Goal: Complete Application Form: Complete application form

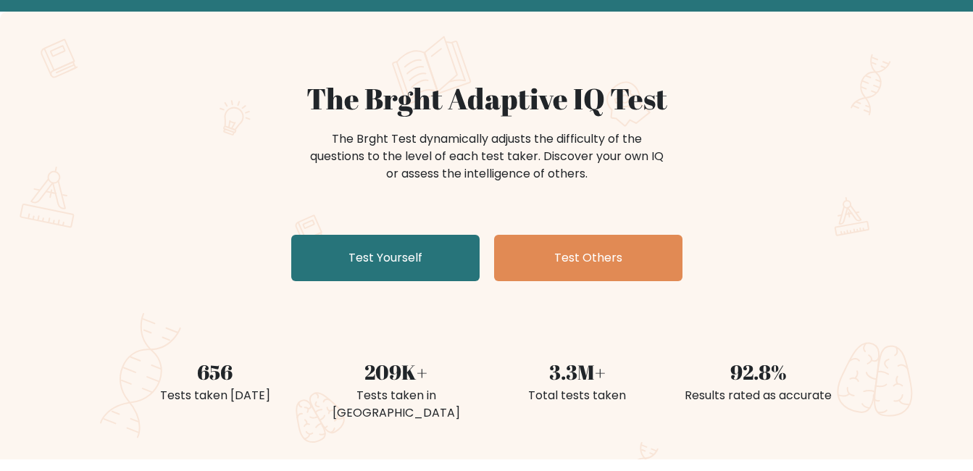
scroll to position [145, 0]
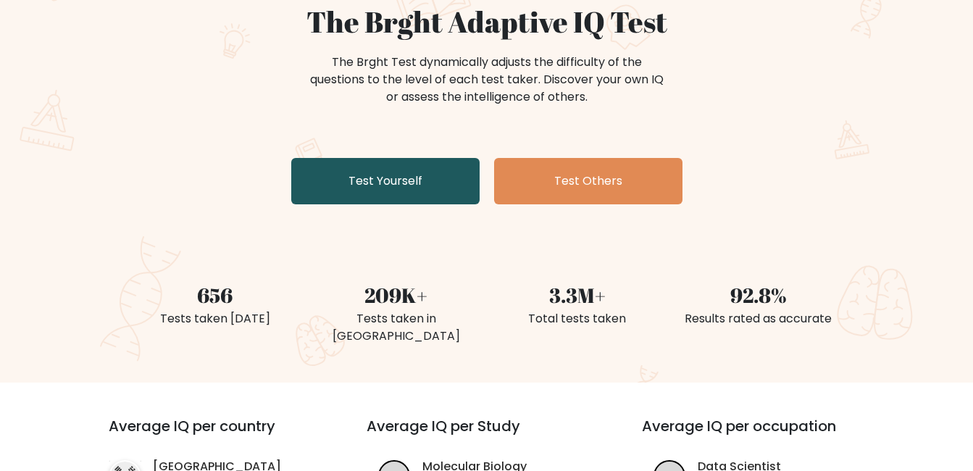
click at [433, 183] on link "Test Yourself" at bounding box center [385, 181] width 188 height 46
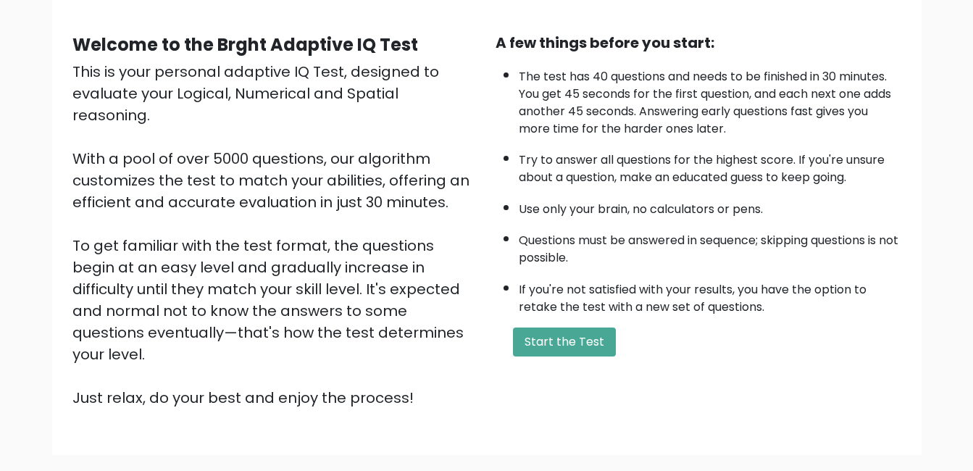
scroll to position [193, 0]
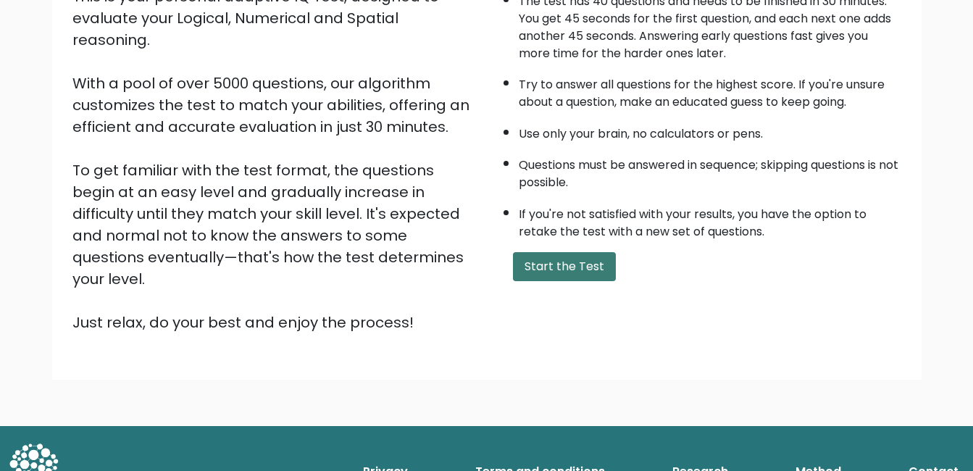
click at [541, 259] on button "Start the Test" at bounding box center [564, 266] width 103 height 29
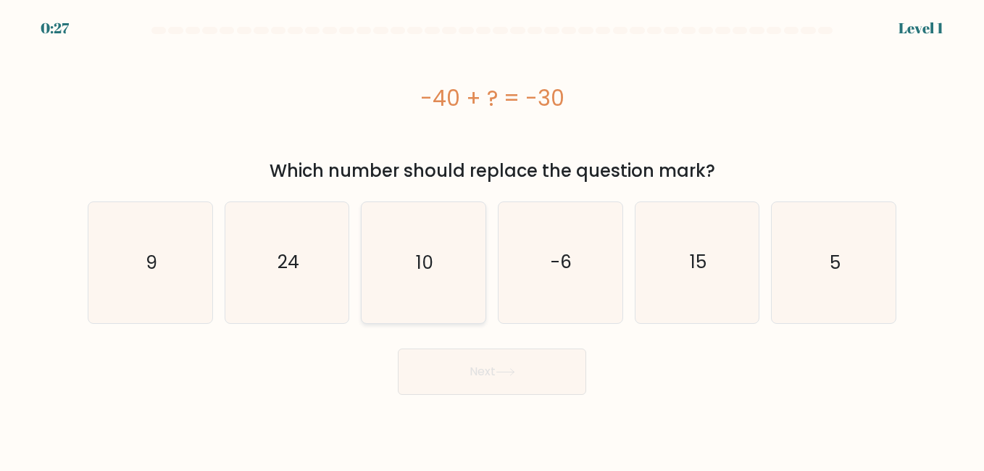
click at [439, 241] on icon "10" at bounding box center [423, 262] width 120 height 120
click at [492, 239] on input "c. 10" at bounding box center [492, 238] width 1 height 4
radio input "true"
click at [457, 371] on button "Next" at bounding box center [492, 372] width 188 height 46
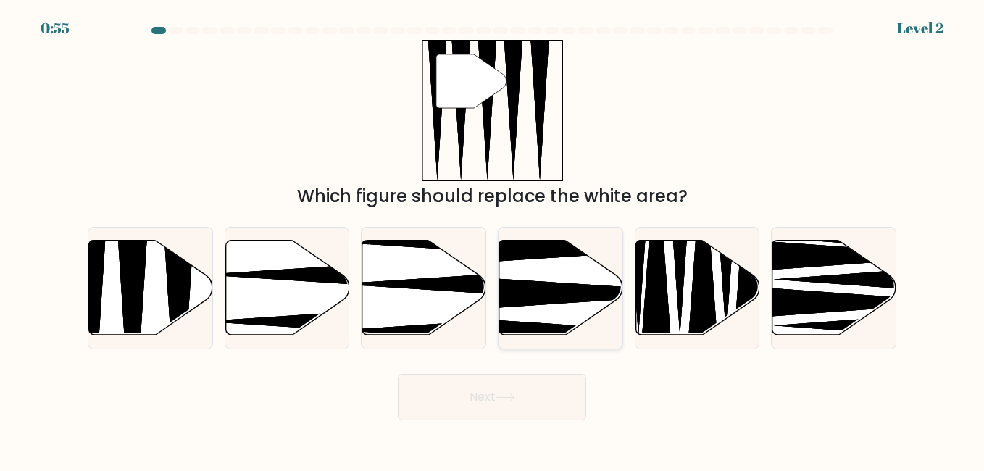
click at [563, 279] on icon at bounding box center [561, 287] width 124 height 95
click at [493, 239] on input "d." at bounding box center [492, 238] width 1 height 4
radio input "true"
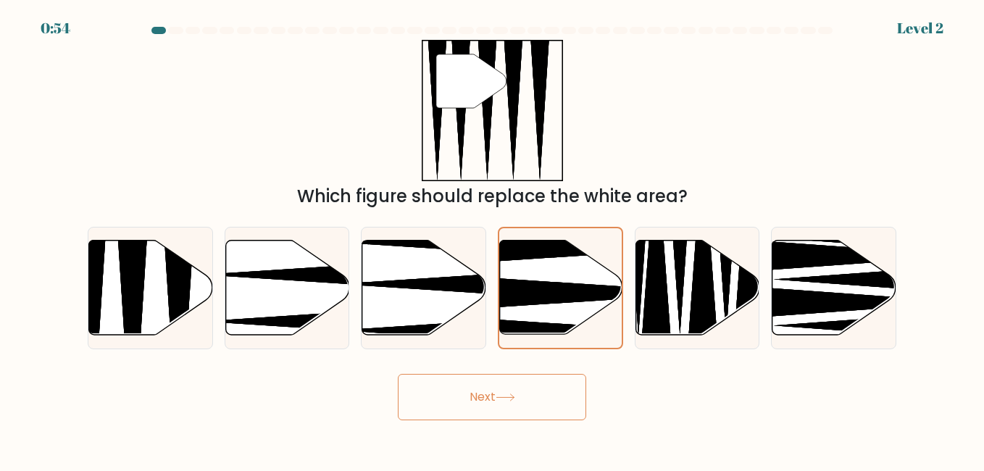
click at [487, 391] on button "Next" at bounding box center [492, 397] width 188 height 46
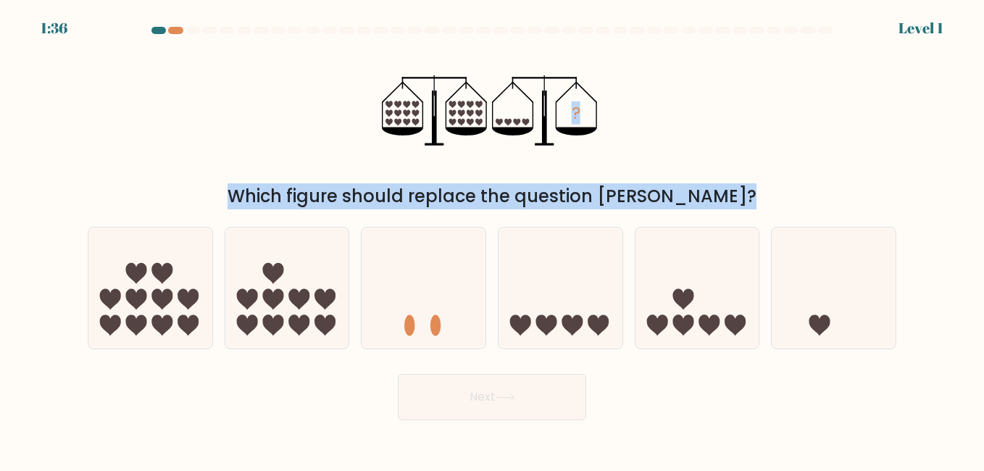
drag, startPoint x: 340, startPoint y: 89, endPoint x: 470, endPoint y: 389, distance: 327.2
click at [470, 389] on form at bounding box center [492, 224] width 984 height 394
click at [636, 101] on div "? Which figure should replace the question mark?" at bounding box center [492, 125] width 826 height 170
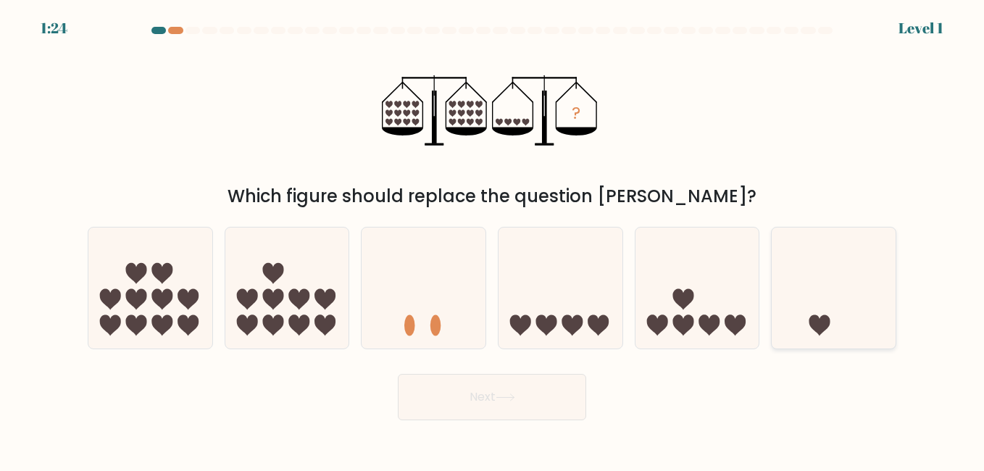
click at [808, 313] on icon at bounding box center [834, 288] width 124 height 102
click at [493, 239] on input "f." at bounding box center [492, 238] width 1 height 4
radio input "true"
click at [454, 389] on button "Next" at bounding box center [492, 397] width 188 height 46
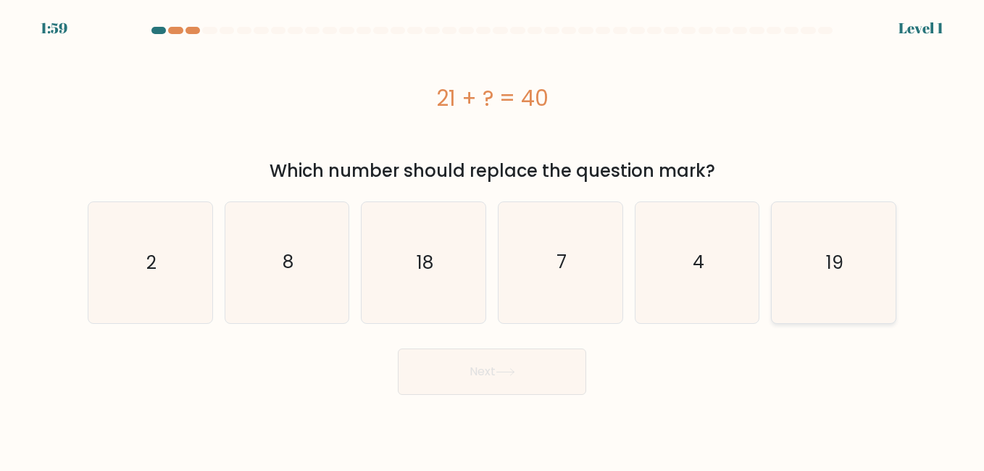
click at [840, 254] on text "19" at bounding box center [834, 262] width 17 height 25
click at [493, 239] on input "f. 19" at bounding box center [492, 238] width 1 height 4
radio input "true"
click at [521, 390] on button "Next" at bounding box center [492, 372] width 188 height 46
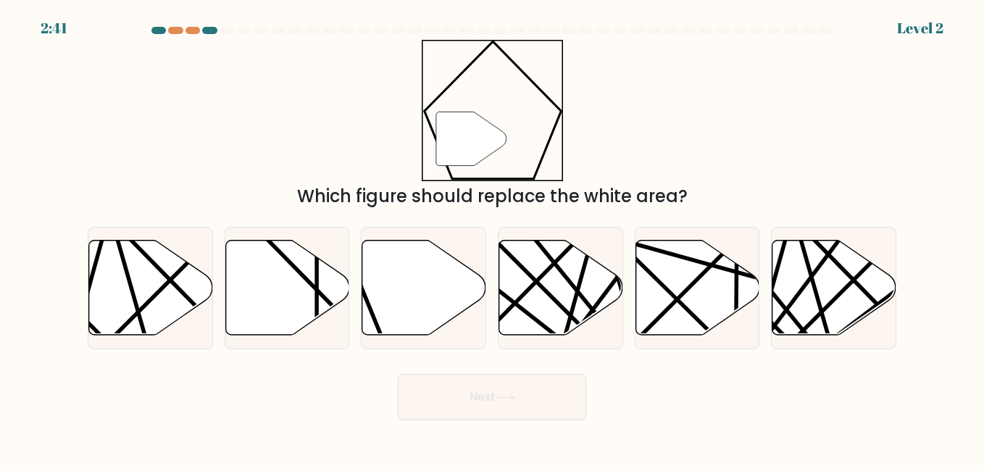
click at [510, 405] on button "Next" at bounding box center [492, 397] width 188 height 46
click at [432, 303] on icon at bounding box center [424, 287] width 124 height 95
click at [492, 239] on input "c." at bounding box center [492, 238] width 1 height 4
radio input "true"
click at [504, 383] on button "Next" at bounding box center [492, 397] width 188 height 46
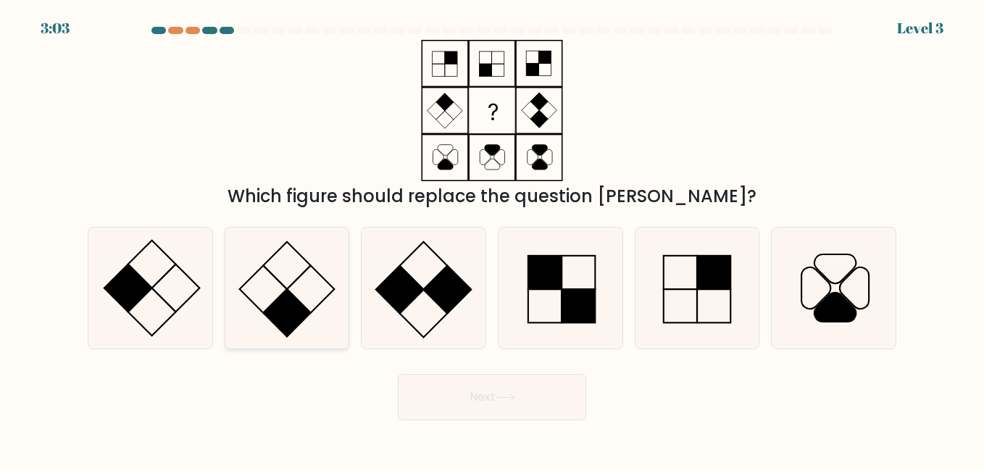
click at [278, 276] on icon at bounding box center [287, 288] width 120 height 120
click at [492, 239] on input "b." at bounding box center [492, 238] width 1 height 4
radio input "true"
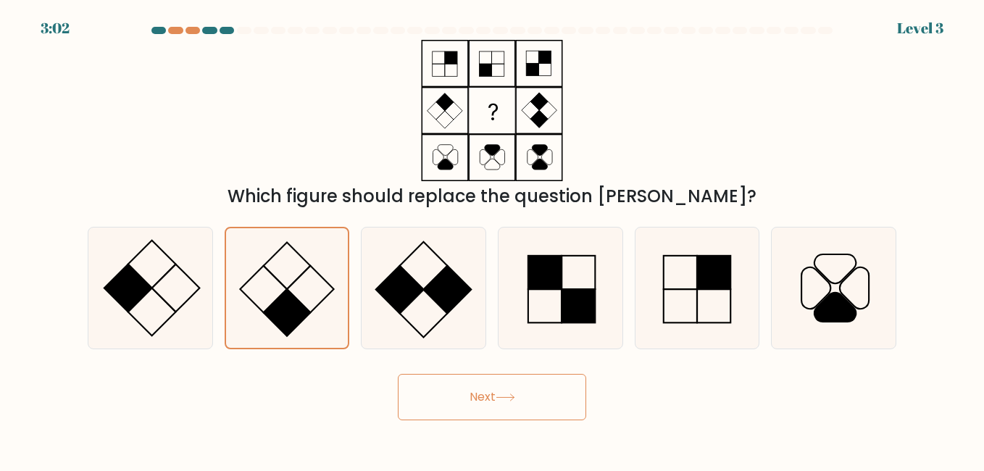
click at [457, 394] on button "Next" at bounding box center [492, 397] width 188 height 46
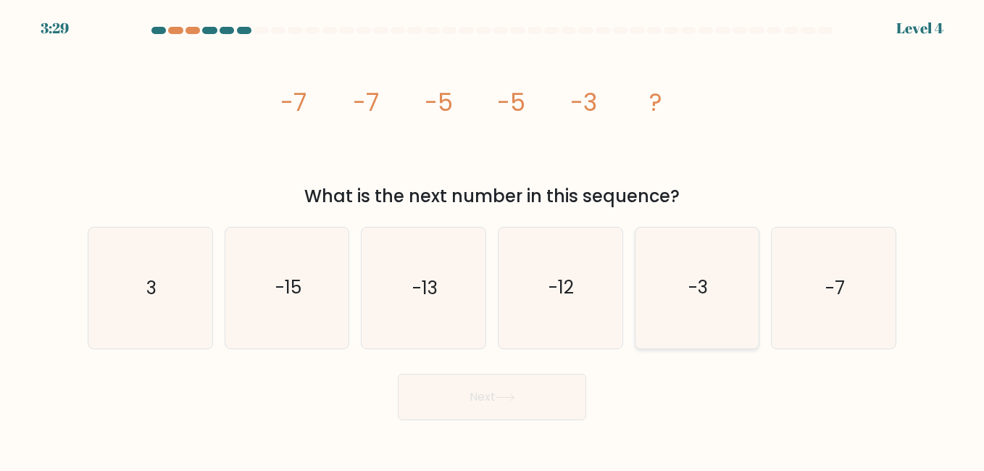
click at [695, 286] on text "-3" at bounding box center [699, 287] width 20 height 25
click at [493, 239] on input "e. -3" at bounding box center [492, 238] width 1 height 4
radio input "true"
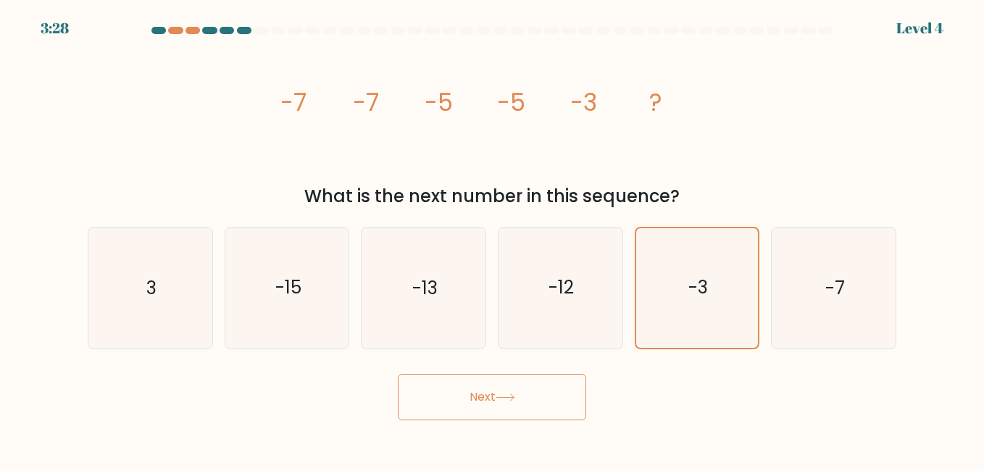
click at [507, 401] on icon at bounding box center [506, 398] width 20 height 8
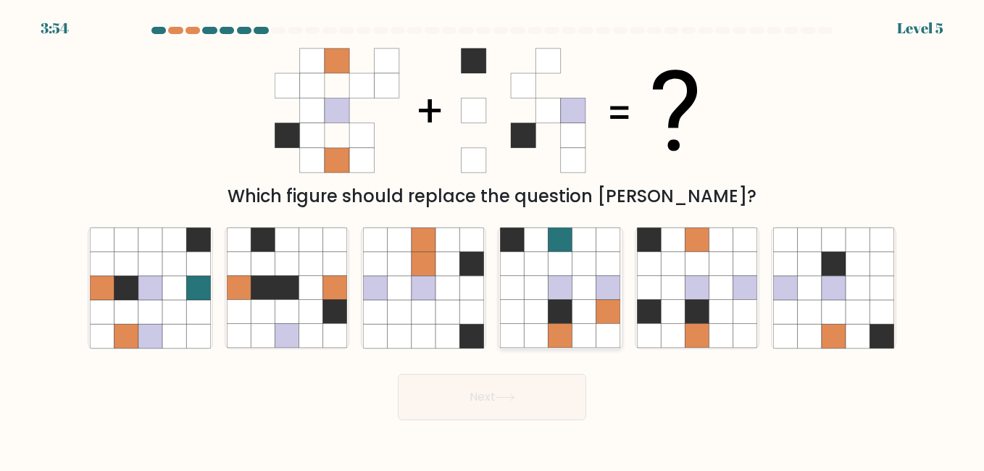
click at [586, 323] on icon at bounding box center [585, 312] width 24 height 24
click at [493, 239] on input "d." at bounding box center [492, 238] width 1 height 4
radio input "true"
click at [544, 418] on button "Next" at bounding box center [492, 397] width 188 height 46
click at [544, 399] on button "Next" at bounding box center [492, 397] width 188 height 46
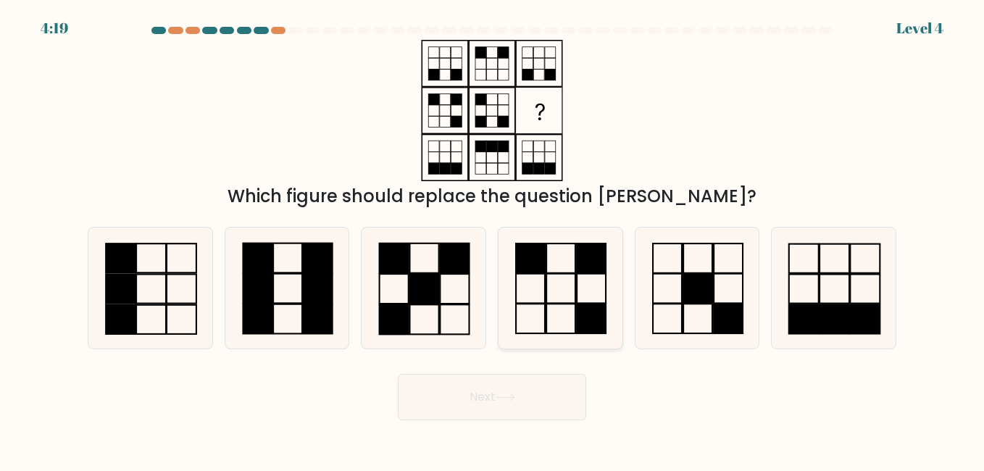
click at [549, 291] on icon at bounding box center [560, 288] width 120 height 120
click at [493, 239] on input "d." at bounding box center [492, 238] width 1 height 4
radio input "true"
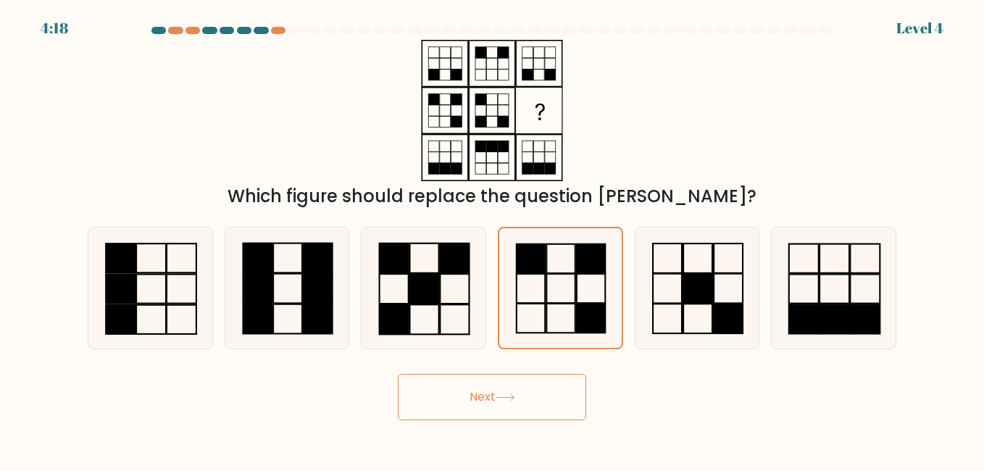
click at [526, 407] on button "Next" at bounding box center [492, 397] width 188 height 46
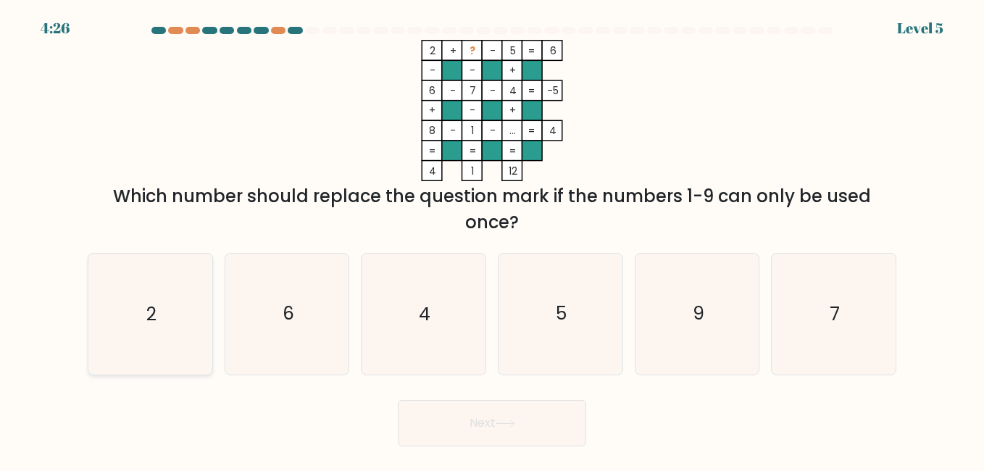
click at [187, 313] on icon "2" at bounding box center [150, 314] width 120 height 120
click at [492, 239] on input "a. 2" at bounding box center [492, 238] width 1 height 4
radio input "true"
click at [463, 403] on button "Next" at bounding box center [492, 423] width 188 height 46
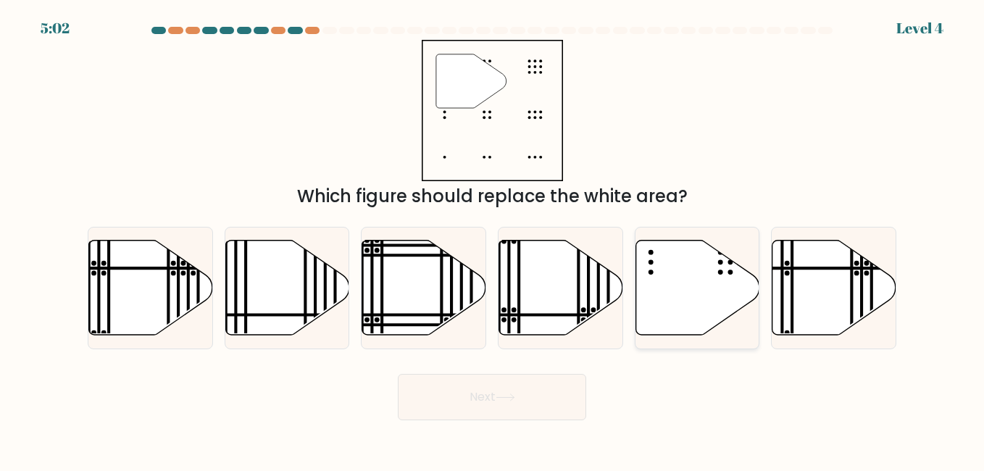
click at [654, 296] on icon at bounding box center [698, 287] width 124 height 95
click at [493, 239] on input "e." at bounding box center [492, 238] width 1 height 4
radio input "true"
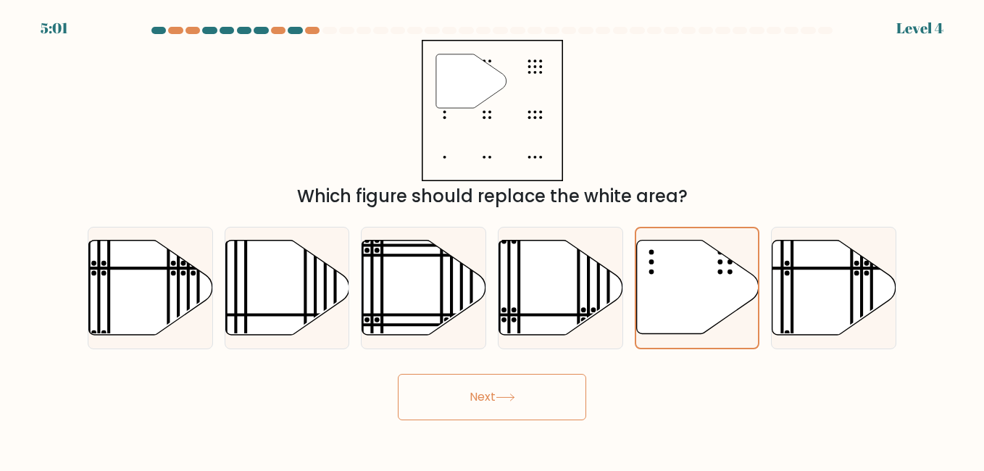
click at [562, 402] on button "Next" at bounding box center [492, 397] width 188 height 46
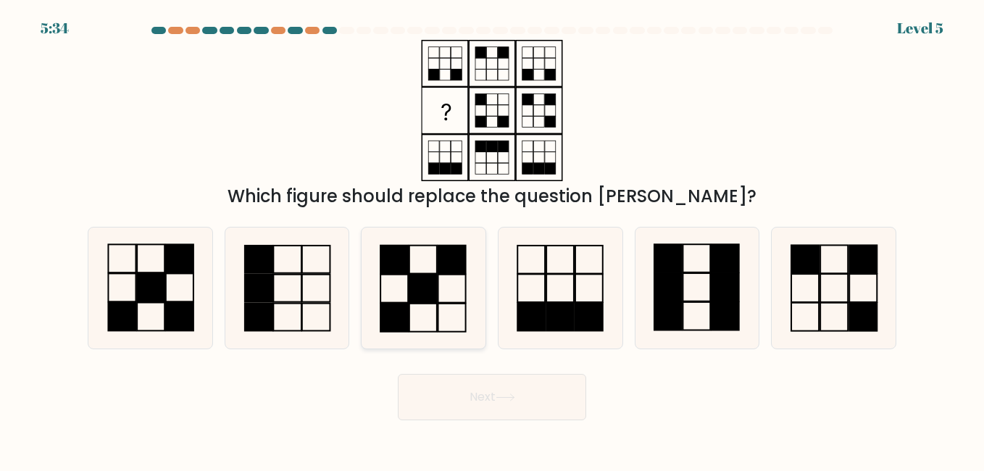
click at [448, 295] on icon at bounding box center [423, 288] width 120 height 120
click at [492, 239] on input "c." at bounding box center [492, 238] width 1 height 4
radio input "true"
click at [502, 428] on body "5:33 Level 5" at bounding box center [492, 235] width 984 height 471
click at [515, 400] on icon at bounding box center [506, 398] width 20 height 8
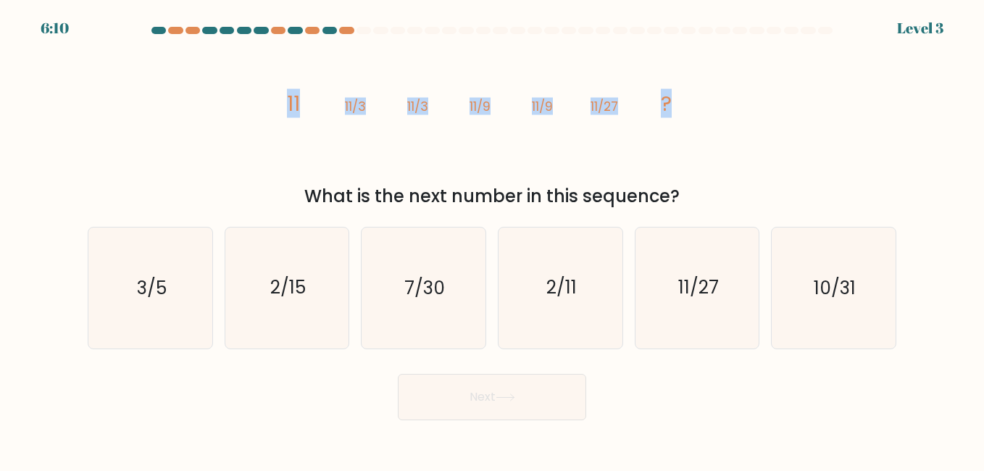
drag, startPoint x: 286, startPoint y: 101, endPoint x: 689, endPoint y: 99, distance: 402.3
click at [685, 100] on icon "image/svg+xml 11 11/3 11/3 11/9 11/9 11/27 ?" at bounding box center [492, 110] width 435 height 141
copy g "11 11/3 11/3 11/9 11/9 11/27 ?"
click at [689, 296] on text "11/27" at bounding box center [698, 287] width 41 height 25
click at [493, 239] on input "e. 11/27" at bounding box center [492, 238] width 1 height 4
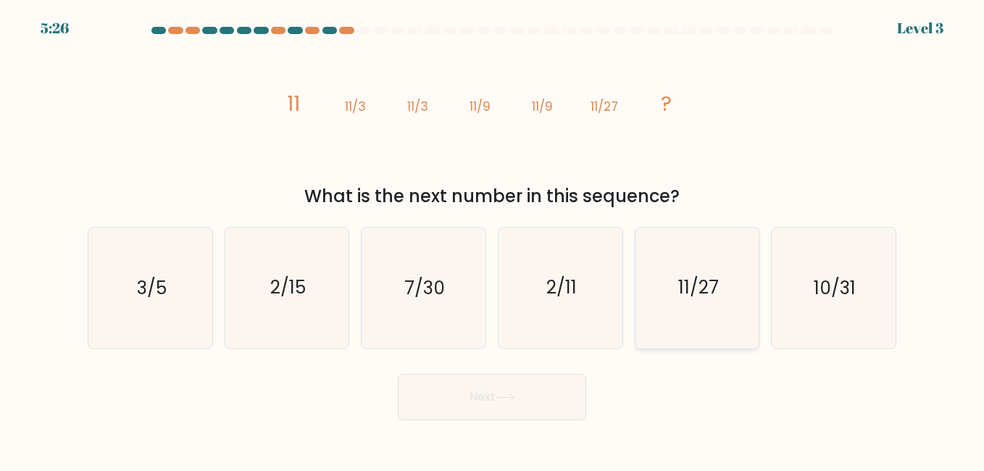
radio input "true"
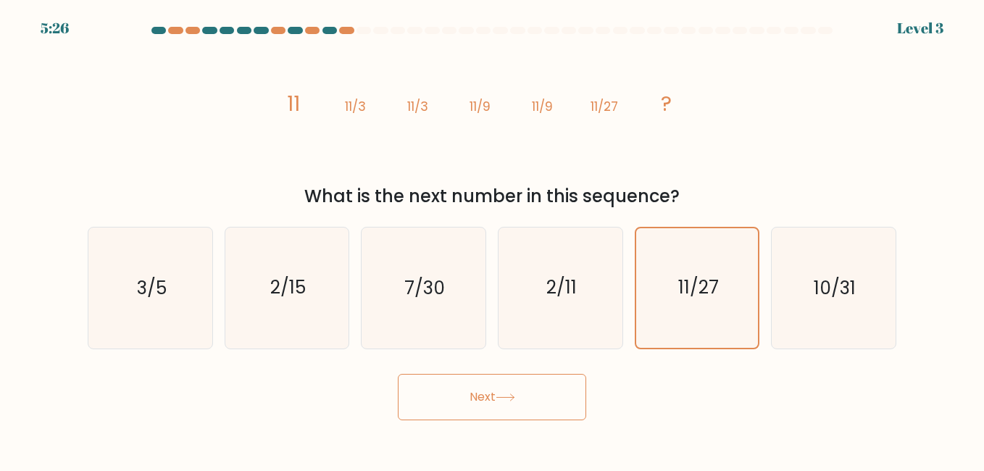
click at [511, 389] on button "Next" at bounding box center [492, 397] width 188 height 46
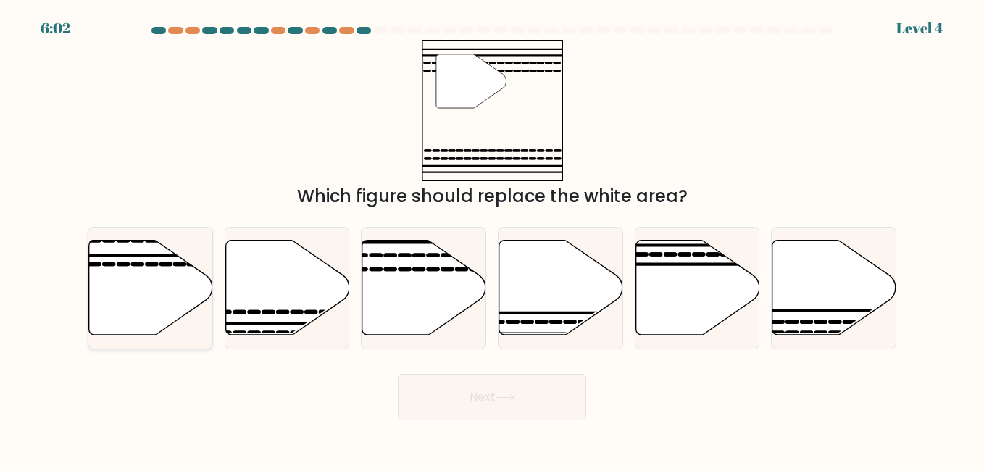
click at [193, 299] on icon at bounding box center [151, 287] width 124 height 95
click at [492, 239] on input "a." at bounding box center [492, 238] width 1 height 4
radio input "true"
click at [504, 400] on icon at bounding box center [506, 398] width 20 height 8
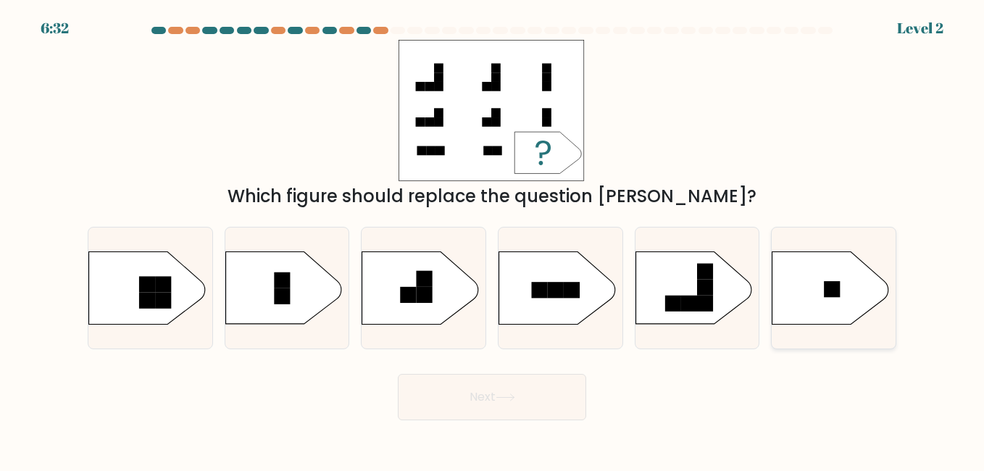
click at [794, 283] on icon at bounding box center [831, 288] width 116 height 72
click at [493, 239] on input "f." at bounding box center [492, 238] width 1 height 4
radio input "true"
click at [473, 402] on button "Next" at bounding box center [492, 397] width 188 height 46
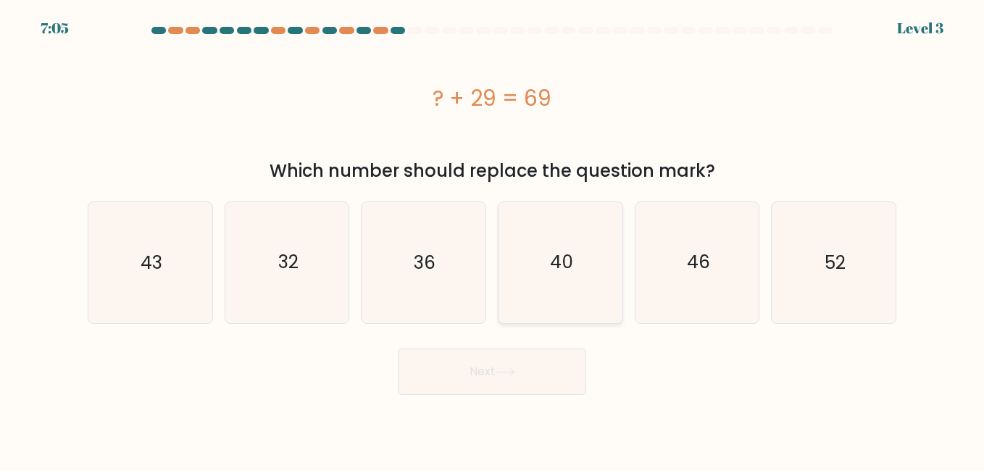
click at [580, 262] on icon "40" at bounding box center [560, 262] width 120 height 120
click at [493, 239] on input "d. 40" at bounding box center [492, 238] width 1 height 4
radio input "true"
click at [502, 382] on button "Next" at bounding box center [492, 372] width 188 height 46
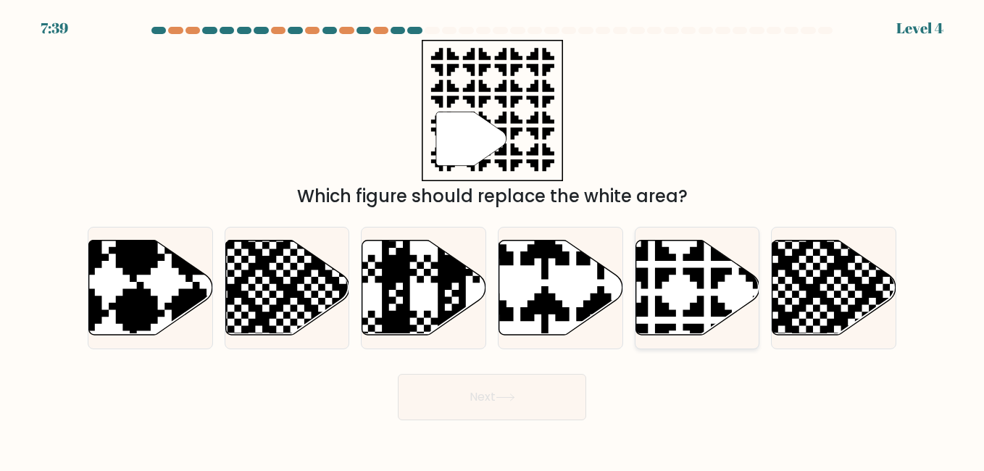
click at [697, 281] on icon at bounding box center [735, 236] width 217 height 217
click at [493, 239] on input "e." at bounding box center [492, 238] width 1 height 4
radio input "true"
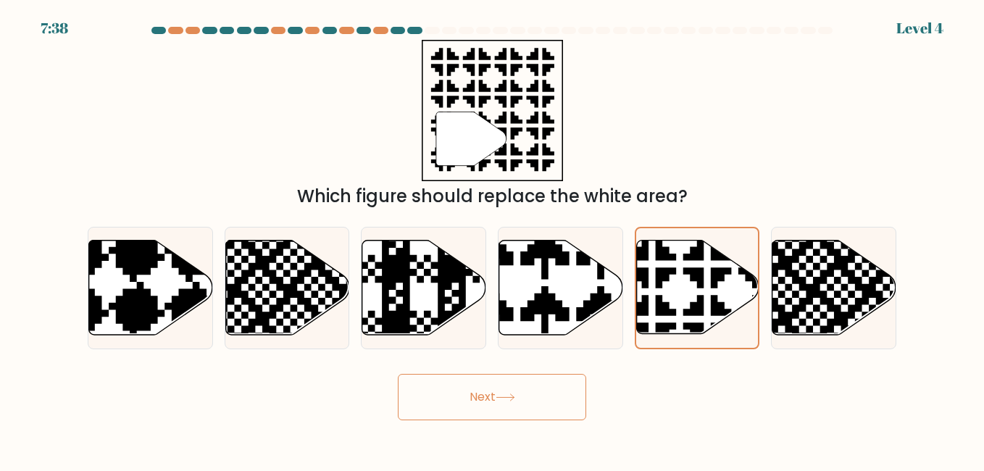
click at [514, 394] on icon at bounding box center [506, 398] width 20 height 8
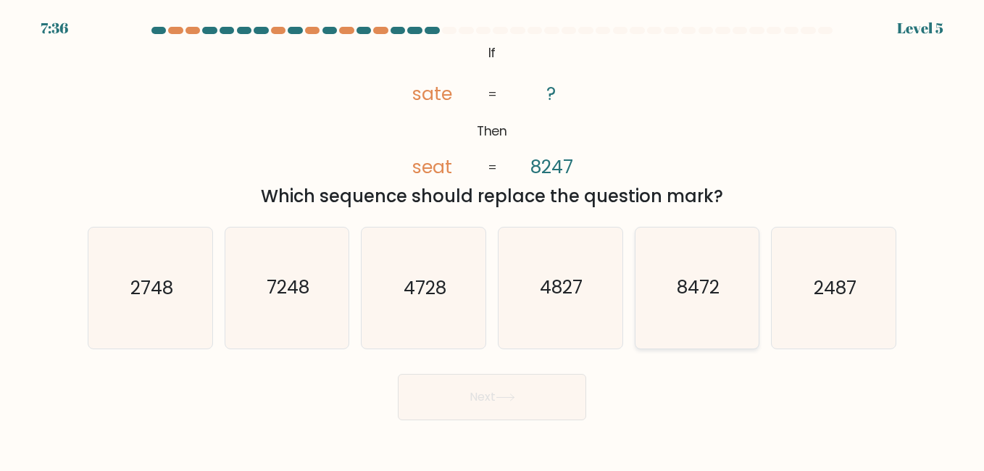
click at [678, 297] on text "8472" at bounding box center [698, 287] width 43 height 25
click at [493, 239] on input "e. 8472" at bounding box center [492, 238] width 1 height 4
radio input "true"
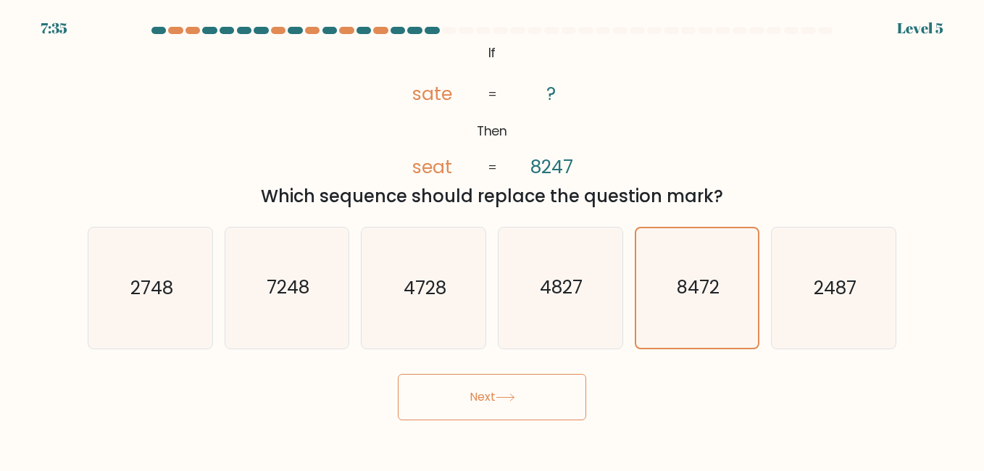
click at [503, 402] on button "Next" at bounding box center [492, 397] width 188 height 46
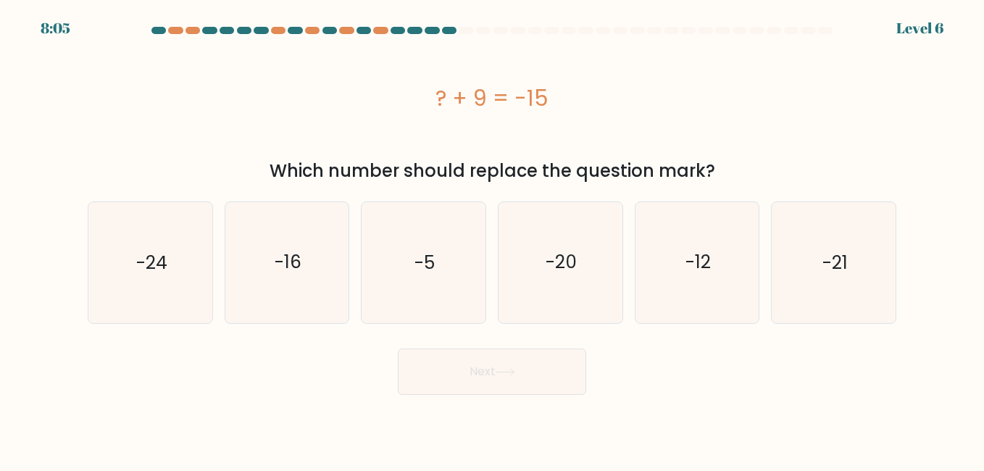
click at [217, 259] on div "a. -24" at bounding box center [150, 263] width 137 height 122
click at [159, 251] on text "-24" at bounding box center [151, 262] width 31 height 25
click at [492, 239] on input "a. -24" at bounding box center [492, 238] width 1 height 4
radio input "true"
click at [527, 372] on button "Next" at bounding box center [492, 372] width 188 height 46
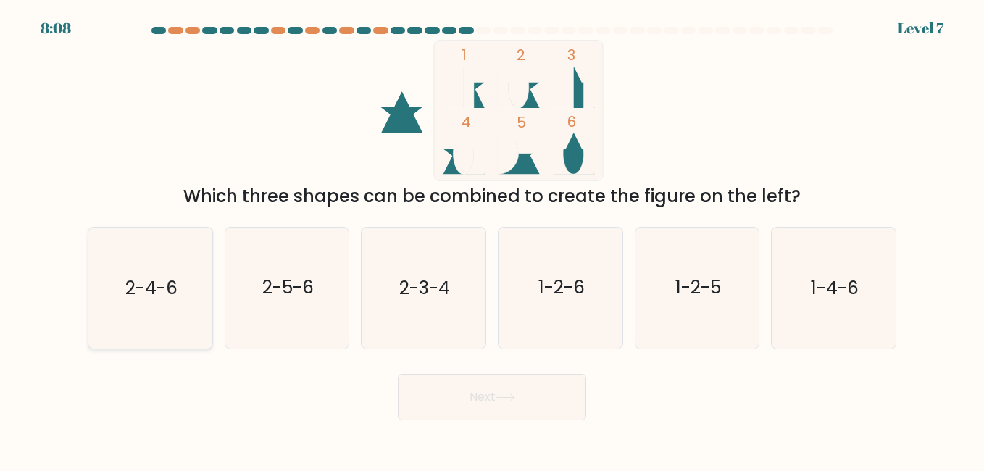
click at [188, 284] on icon "2-4-6" at bounding box center [150, 288] width 120 height 120
click at [492, 239] on input "a. 2-4-6" at bounding box center [492, 238] width 1 height 4
radio input "true"
click at [475, 388] on button "Next" at bounding box center [492, 397] width 188 height 46
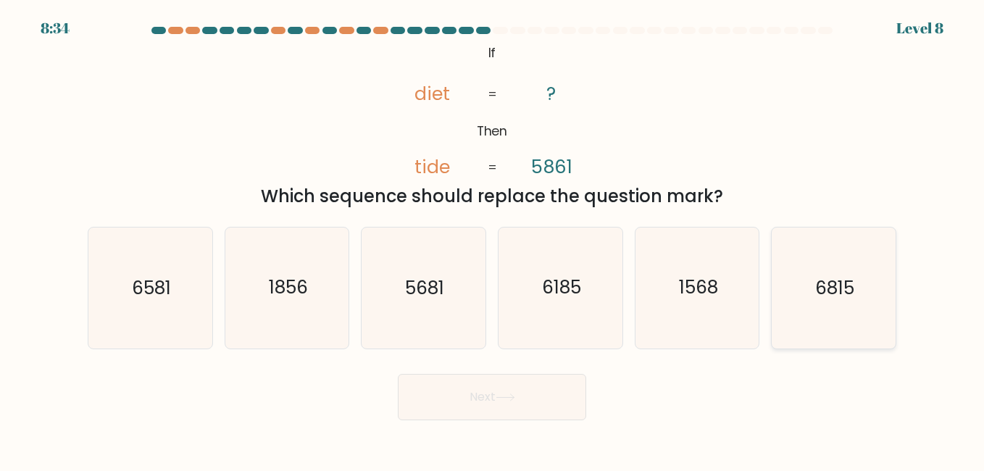
click at [826, 289] on text "6815" at bounding box center [834, 287] width 39 height 25
click at [493, 239] on input "f. 6815" at bounding box center [492, 238] width 1 height 4
radio input "true"
click at [523, 388] on button "Next" at bounding box center [492, 397] width 188 height 46
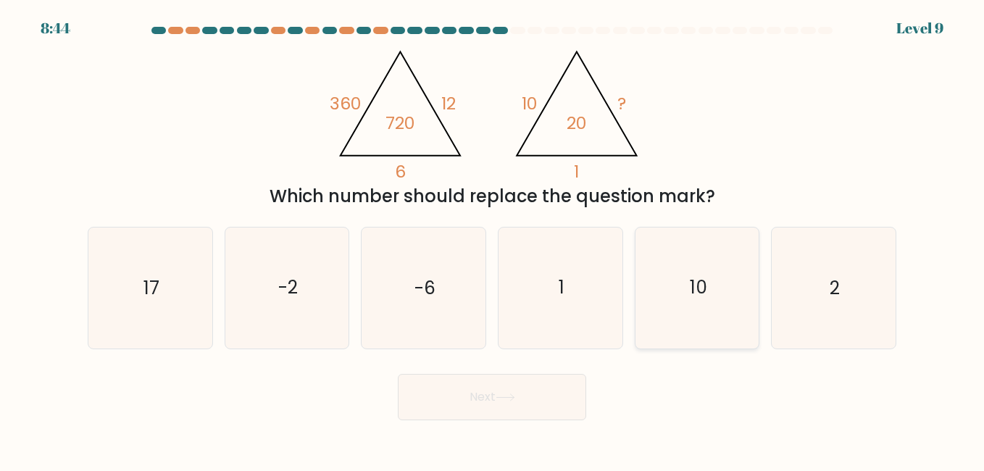
drag, startPoint x: 713, startPoint y: 299, endPoint x: 700, endPoint y: 309, distance: 15.5
click at [713, 299] on icon "10" at bounding box center [697, 288] width 120 height 120
click at [493, 239] on input "e. 10" at bounding box center [492, 238] width 1 height 4
radio input "true"
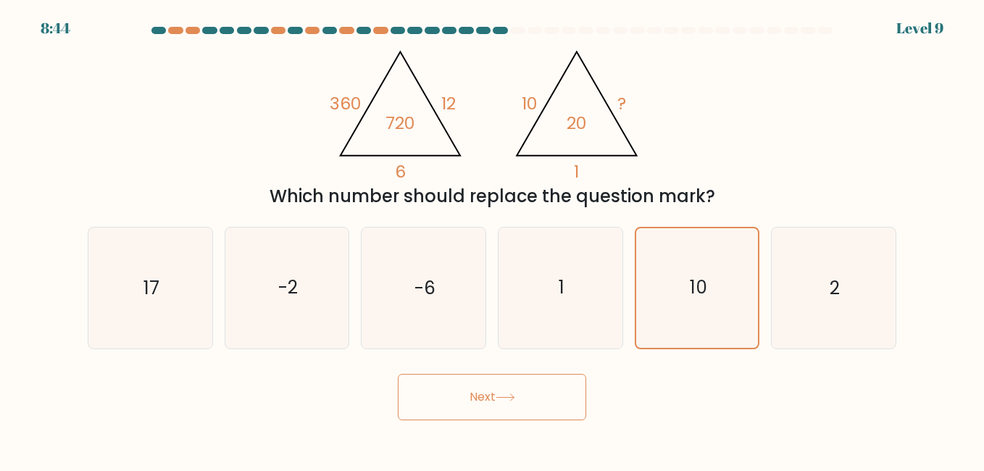
click at [537, 399] on button "Next" at bounding box center [492, 397] width 188 height 46
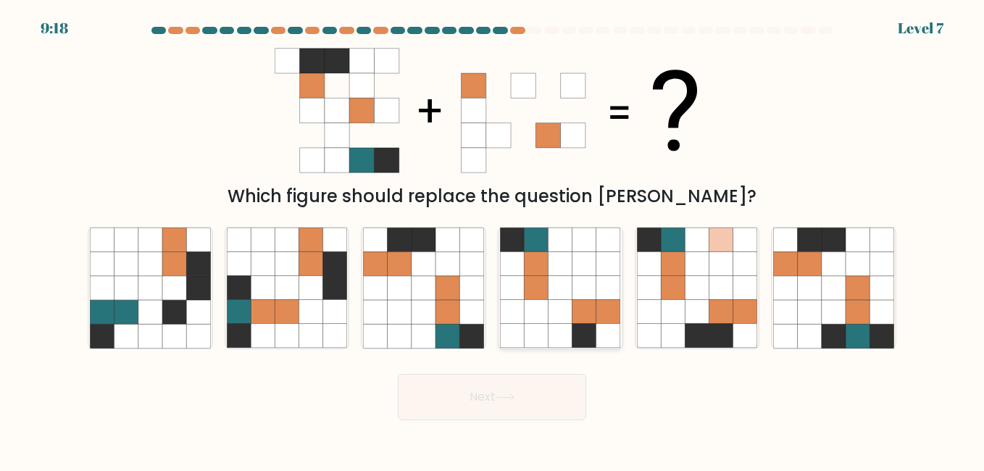
click at [570, 282] on icon at bounding box center [561, 288] width 24 height 24
click at [493, 239] on input "d." at bounding box center [492, 238] width 1 height 4
radio input "true"
click at [532, 399] on button "Next" at bounding box center [492, 397] width 188 height 46
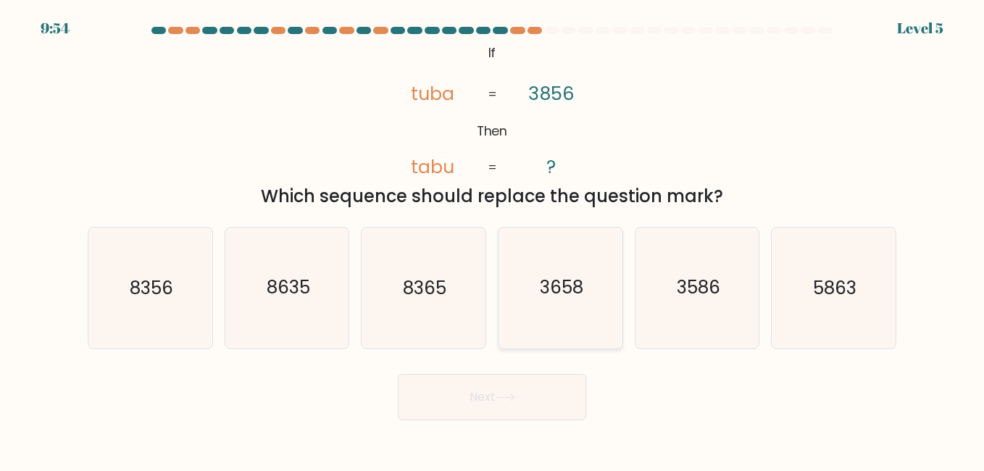
click at [564, 289] on text "3658" at bounding box center [561, 287] width 43 height 25
click at [493, 239] on input "d. 3658" at bounding box center [492, 238] width 1 height 4
radio input "true"
click at [534, 390] on button "Next" at bounding box center [492, 397] width 188 height 46
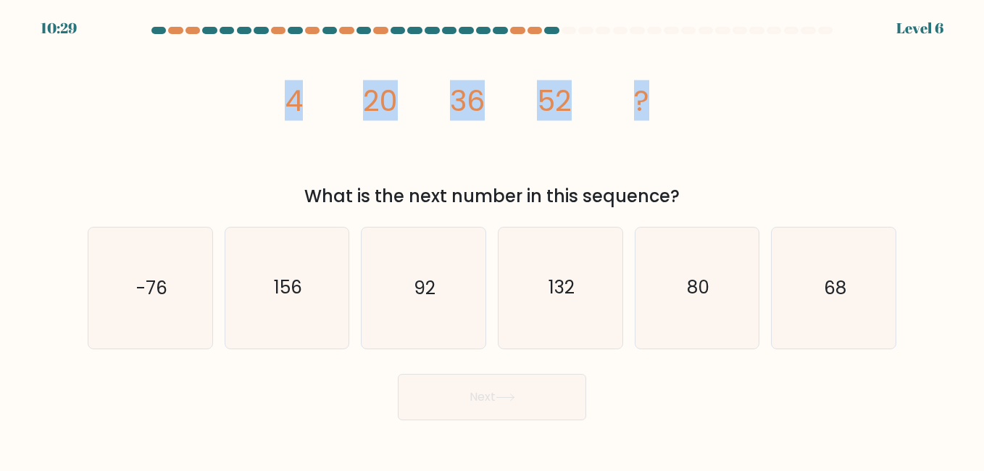
drag, startPoint x: 281, startPoint y: 101, endPoint x: 757, endPoint y: 136, distance: 476.8
click at [757, 136] on div "image/svg+xml 4 20 36 52 ? What is the next number in this sequence?" at bounding box center [492, 125] width 826 height 170
copy g "4 20 36 52 ?"
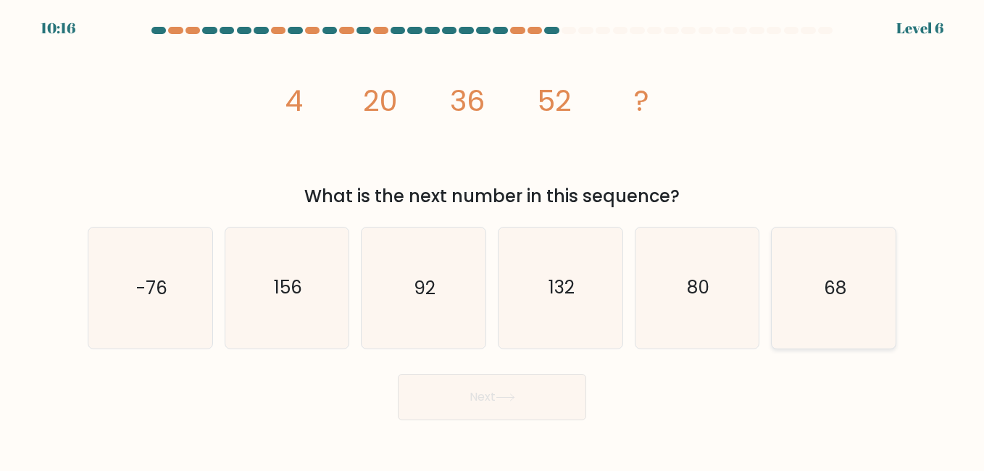
click at [828, 296] on text "68" at bounding box center [835, 287] width 22 height 25
click at [493, 239] on input "f. 68" at bounding box center [492, 238] width 1 height 4
radio input "true"
drag, startPoint x: 504, startPoint y: 404, endPoint x: 503, endPoint y: 419, distance: 15.3
click at [503, 404] on button "Next" at bounding box center [492, 397] width 188 height 46
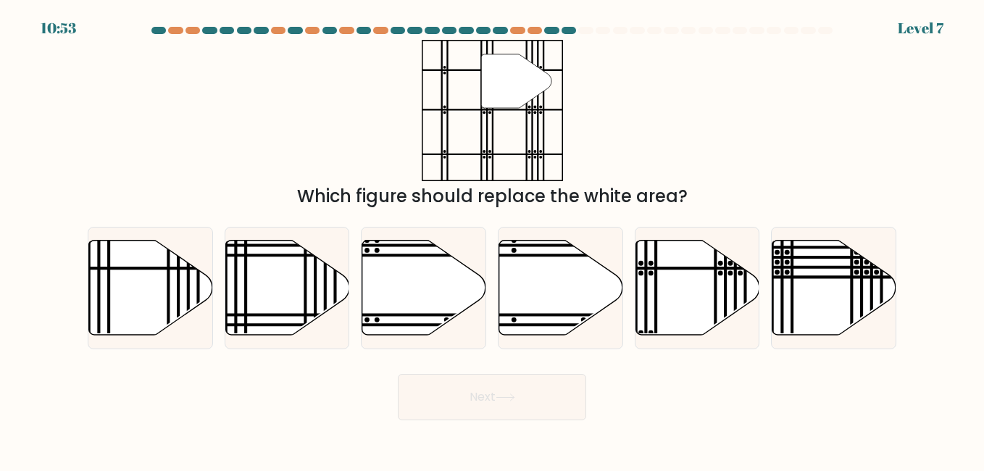
click at [496, 296] on div "d." at bounding box center [560, 288] width 137 height 122
click at [581, 311] on icon at bounding box center [561, 287] width 124 height 95
click at [493, 239] on input "d." at bounding box center [492, 238] width 1 height 4
radio input "true"
click at [552, 380] on button "Next" at bounding box center [492, 397] width 188 height 46
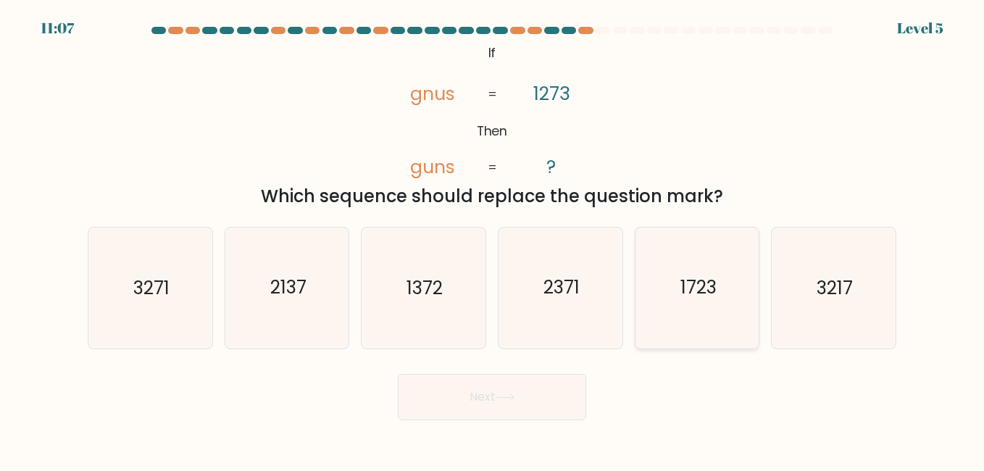
click at [663, 286] on icon "1723" at bounding box center [697, 288] width 120 height 120
click at [493, 239] on input "e. 1723" at bounding box center [492, 238] width 1 height 4
radio input "true"
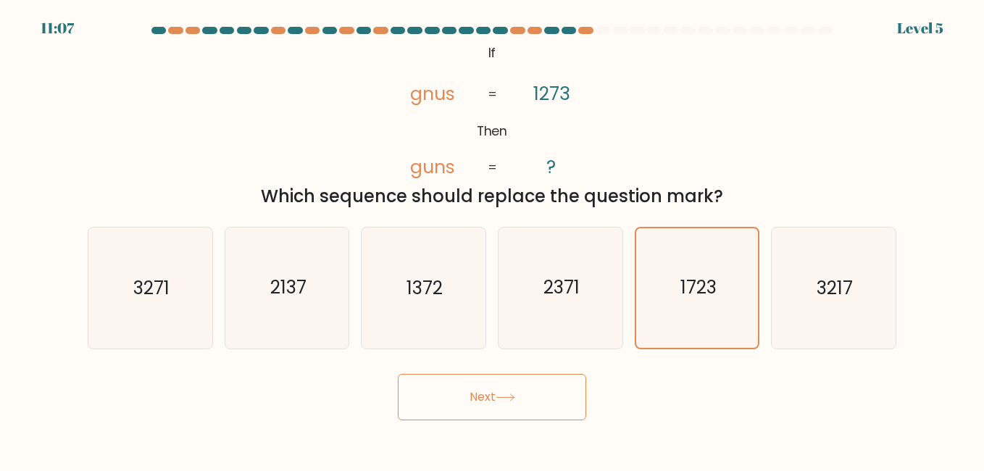
click at [546, 407] on button "Next" at bounding box center [492, 397] width 188 height 46
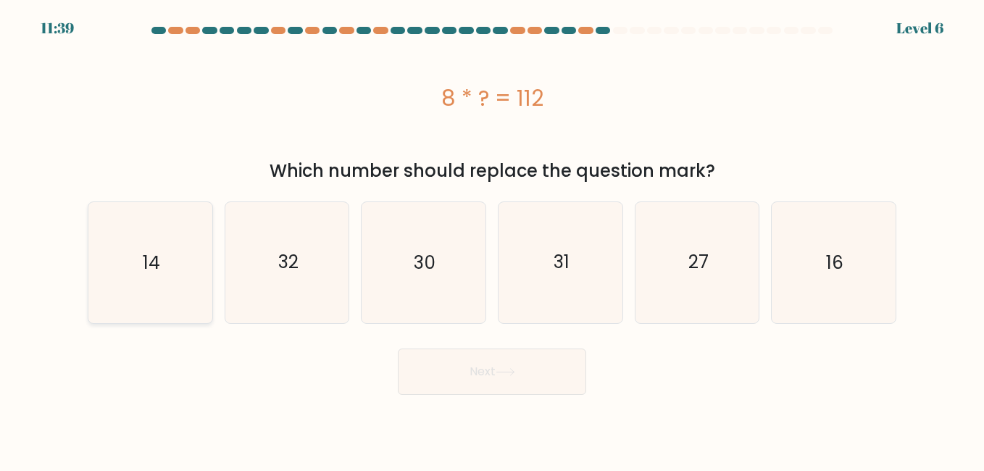
click at [191, 257] on icon "14" at bounding box center [150, 262] width 120 height 120
click at [492, 239] on input "a. 14" at bounding box center [492, 238] width 1 height 4
radio input "true"
click at [444, 349] on button "Next" at bounding box center [492, 372] width 188 height 46
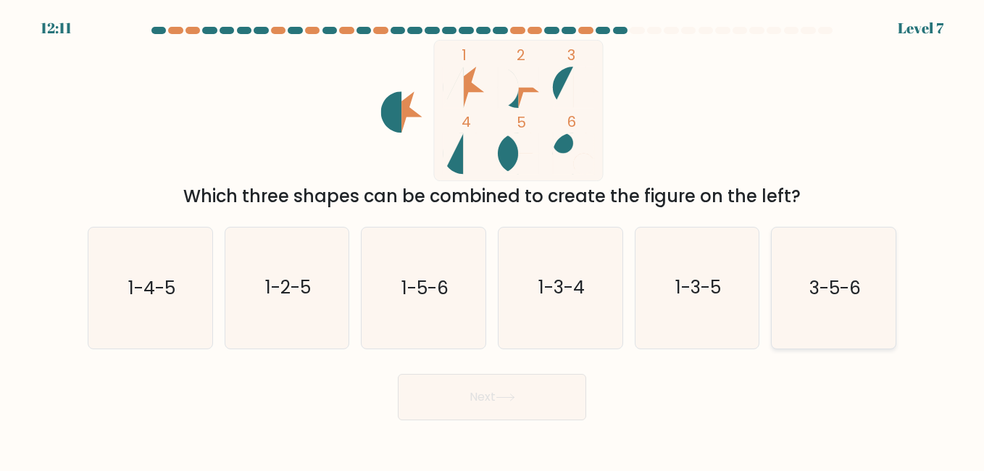
click at [844, 288] on text "3-5-6" at bounding box center [835, 287] width 51 height 25
click at [493, 239] on input "f. 3-5-6" at bounding box center [492, 238] width 1 height 4
radio input "true"
click at [562, 387] on button "Next" at bounding box center [492, 397] width 188 height 46
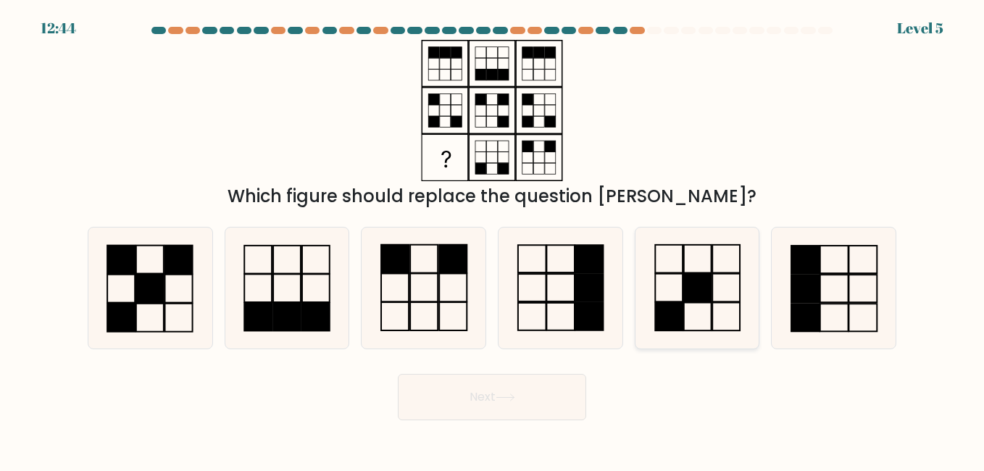
click at [708, 291] on rect at bounding box center [698, 288] width 28 height 28
click at [493, 239] on input "e." at bounding box center [492, 238] width 1 height 4
radio input "true"
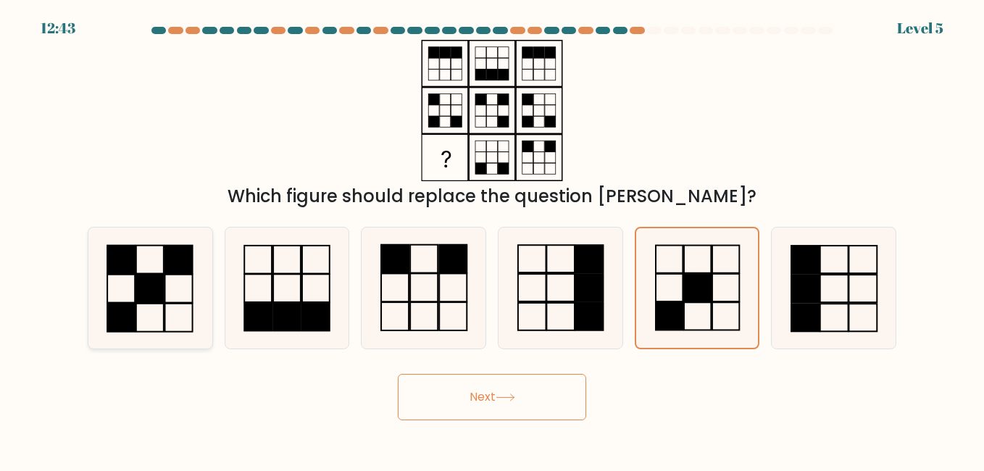
click at [172, 275] on icon at bounding box center [150, 288] width 120 height 120
click at [492, 239] on input "a." at bounding box center [492, 238] width 1 height 4
radio input "true"
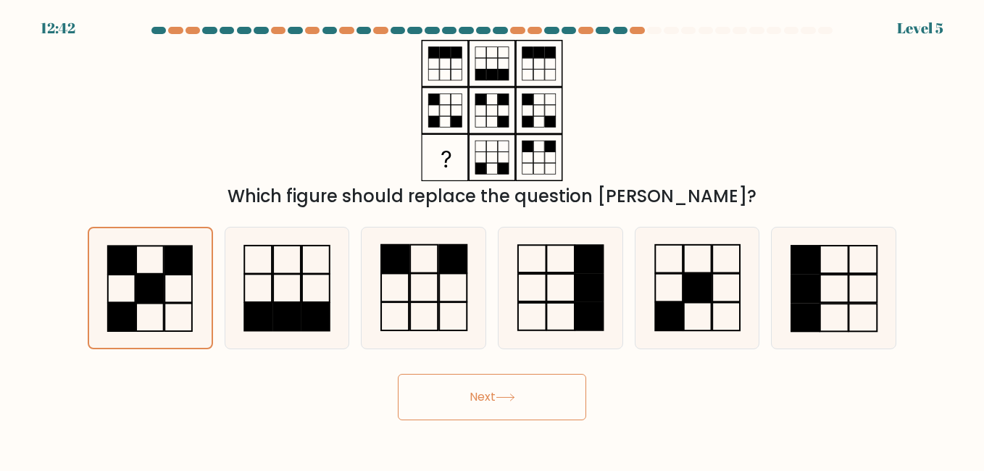
click at [515, 394] on icon at bounding box center [506, 398] width 20 height 8
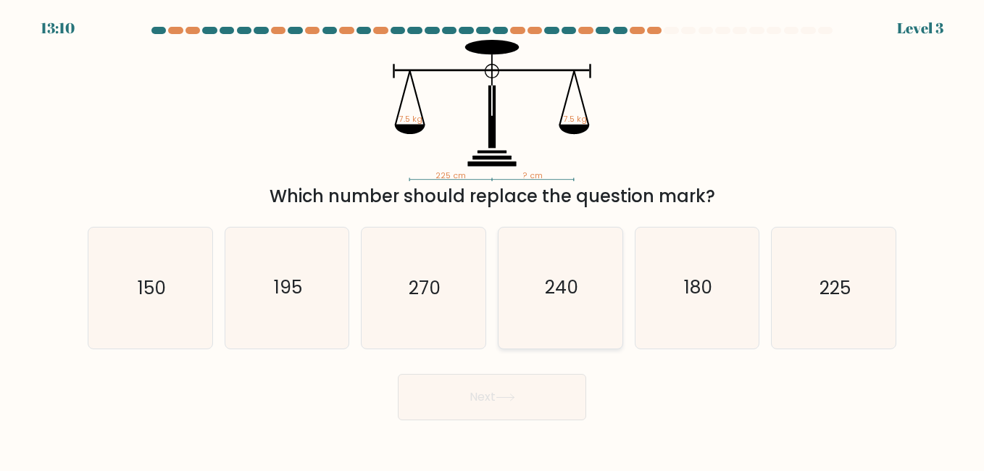
click at [531, 292] on icon "240" at bounding box center [560, 288] width 120 height 120
click at [493, 239] on input "d. 240" at bounding box center [492, 238] width 1 height 4
radio input "true"
click at [525, 405] on button "Next" at bounding box center [492, 397] width 188 height 46
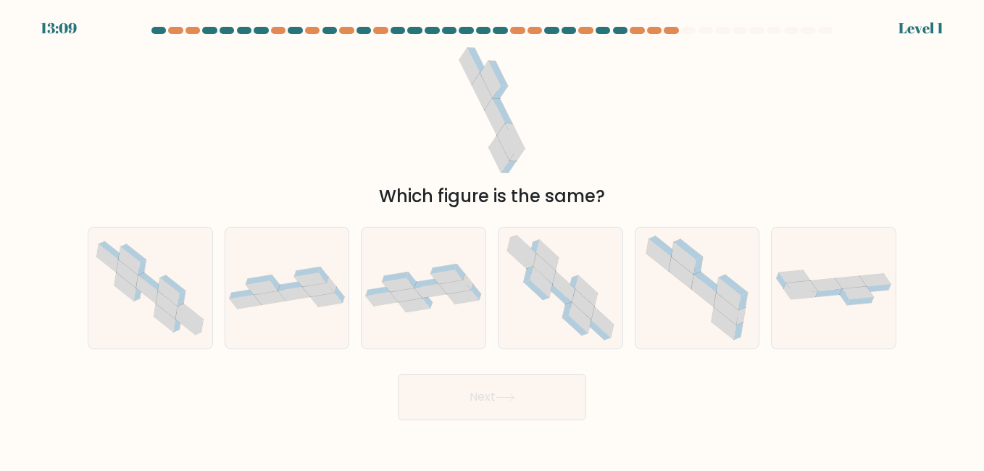
click at [533, 384] on button "Next" at bounding box center [492, 397] width 188 height 46
click at [780, 295] on icon at bounding box center [834, 287] width 124 height 39
click at [493, 239] on input "f." at bounding box center [492, 238] width 1 height 4
radio input "true"
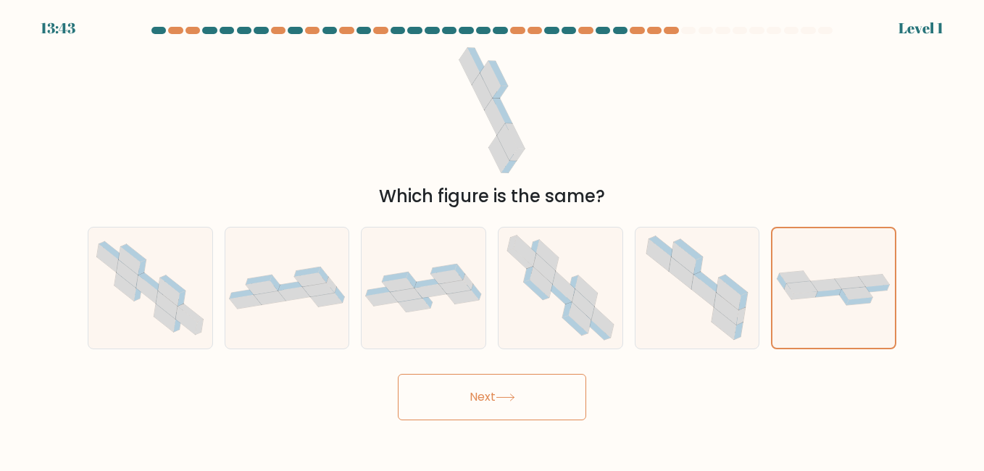
click at [579, 397] on button "Next" at bounding box center [492, 397] width 188 height 46
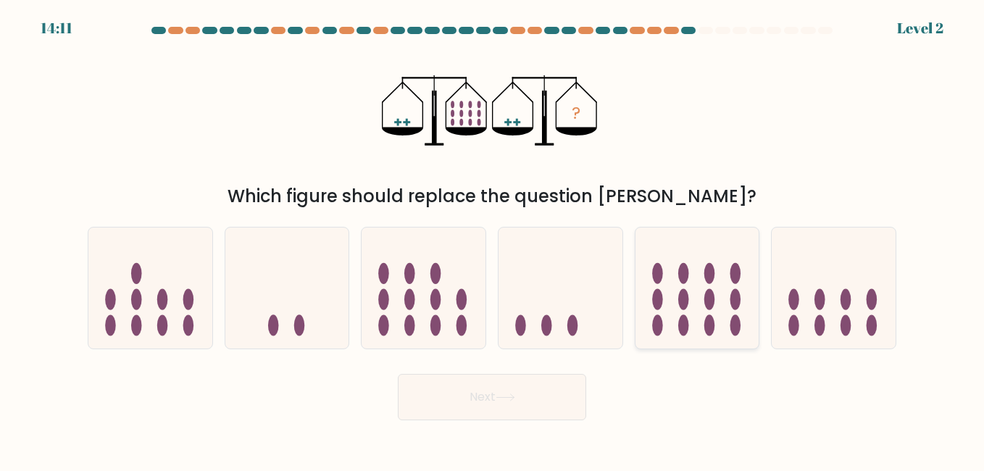
click at [705, 294] on ellipse at bounding box center [710, 299] width 11 height 21
click at [493, 239] on input "e." at bounding box center [492, 238] width 1 height 4
radio input "true"
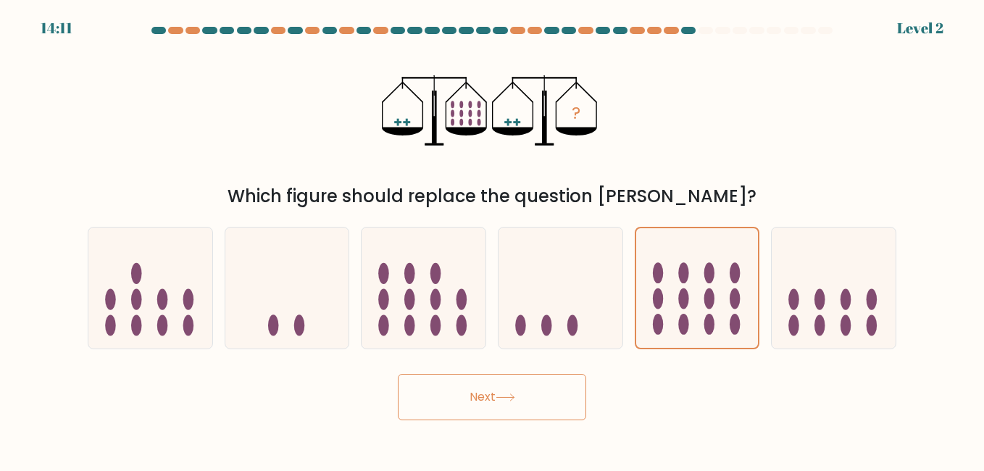
click at [575, 382] on button "Next" at bounding box center [492, 397] width 188 height 46
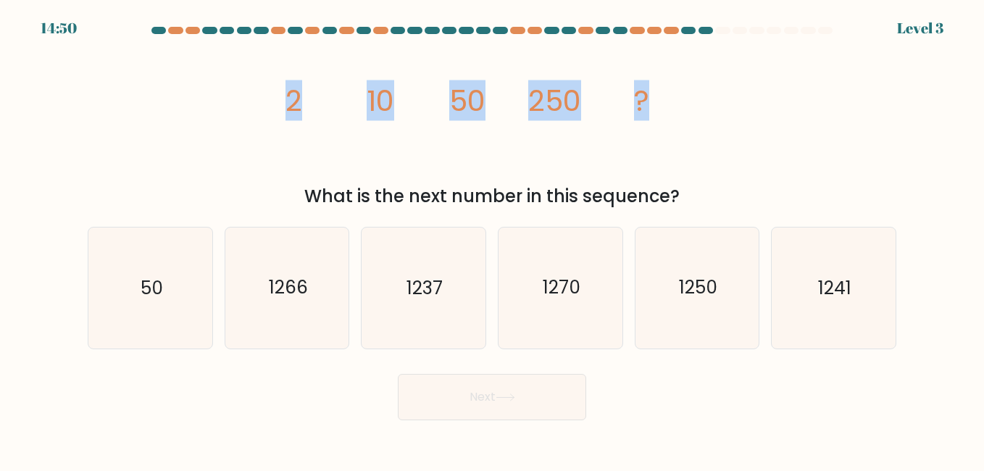
drag, startPoint x: 291, startPoint y: 92, endPoint x: 697, endPoint y: 104, distance: 406.1
click at [697, 104] on icon "image/svg+xml 2 10 50 250 ?" at bounding box center [492, 110] width 435 height 141
copy g "2 10 50 250 ?"
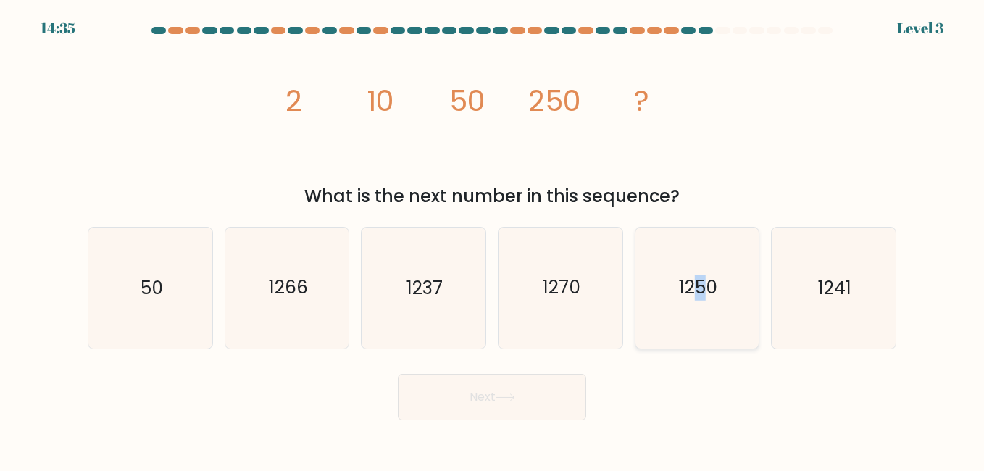
click at [701, 276] on text "1250" at bounding box center [698, 287] width 38 height 25
click at [516, 383] on button "Next" at bounding box center [492, 397] width 188 height 46
click at [692, 286] on text "1250" at bounding box center [698, 287] width 38 height 25
click at [493, 239] on input "e. 1250" at bounding box center [492, 238] width 1 height 4
radio input "true"
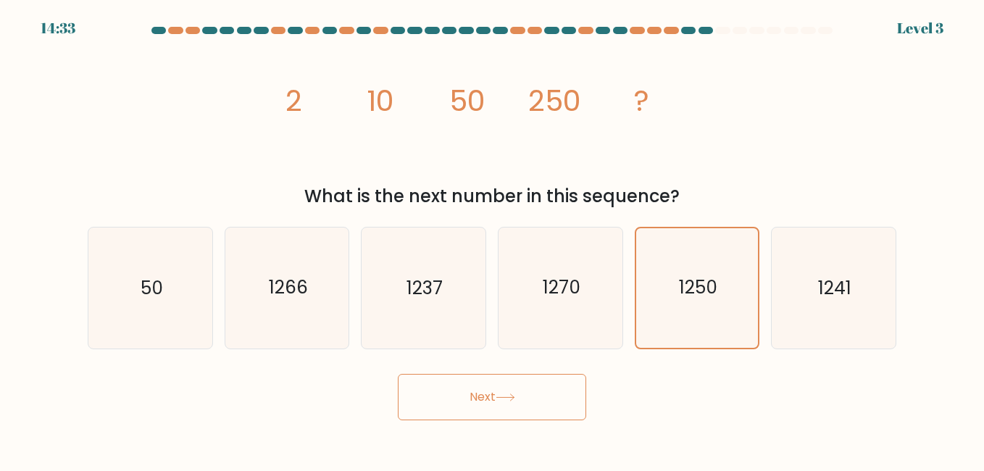
click at [525, 385] on button "Next" at bounding box center [492, 397] width 188 height 46
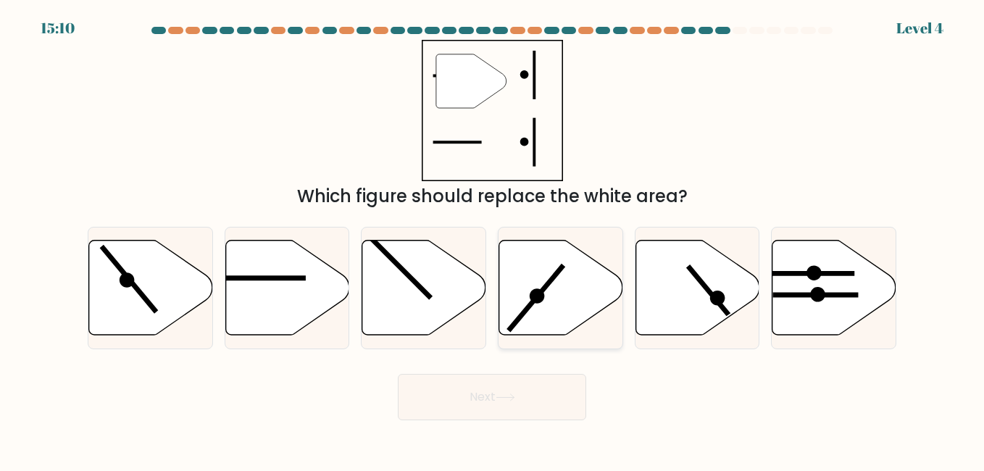
click at [556, 306] on icon at bounding box center [561, 287] width 124 height 95
click at [493, 239] on input "d." at bounding box center [492, 238] width 1 height 4
radio input "true"
click at [501, 387] on button "Next" at bounding box center [492, 397] width 188 height 46
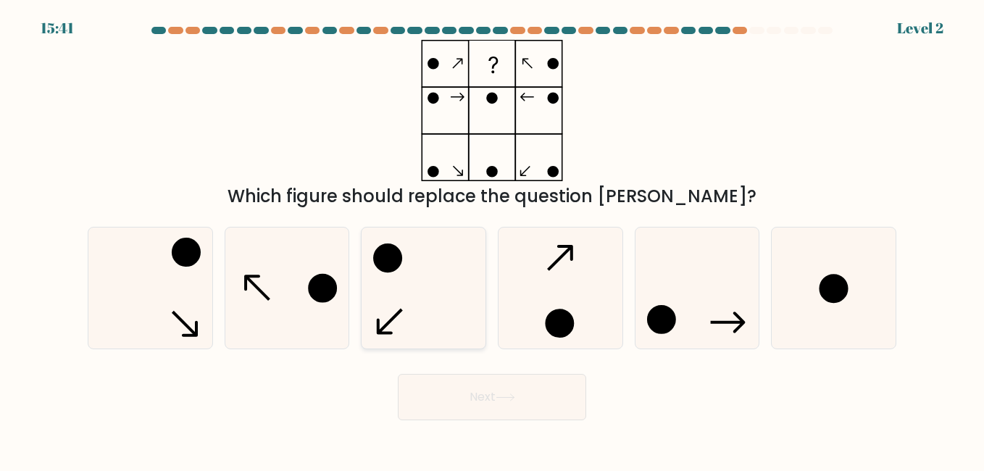
click at [431, 311] on icon at bounding box center [423, 288] width 120 height 120
click at [492, 239] on input "c." at bounding box center [492, 238] width 1 height 4
radio input "true"
click at [470, 389] on button "Next" at bounding box center [492, 397] width 188 height 46
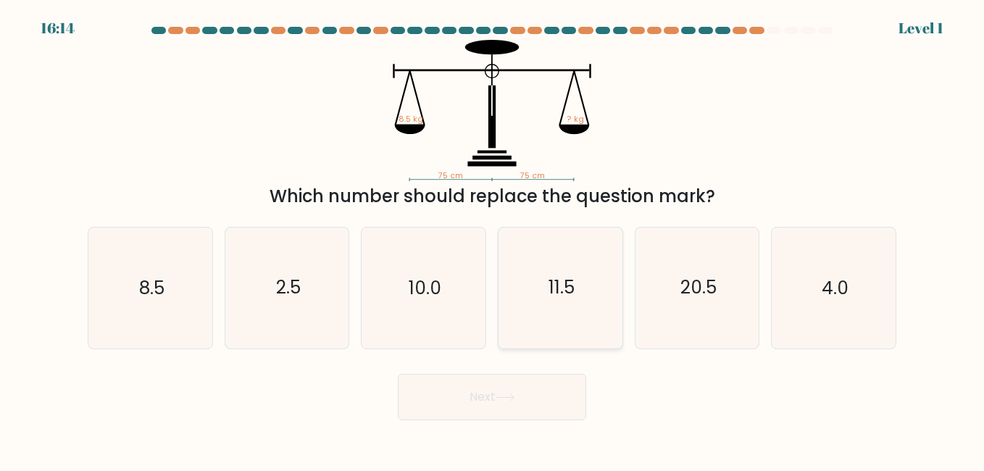
click at [605, 291] on icon "11.5" at bounding box center [560, 288] width 120 height 120
click at [493, 239] on input "d. 11.5" at bounding box center [492, 238] width 1 height 4
radio input "true"
click at [546, 408] on button "Next" at bounding box center [492, 397] width 188 height 46
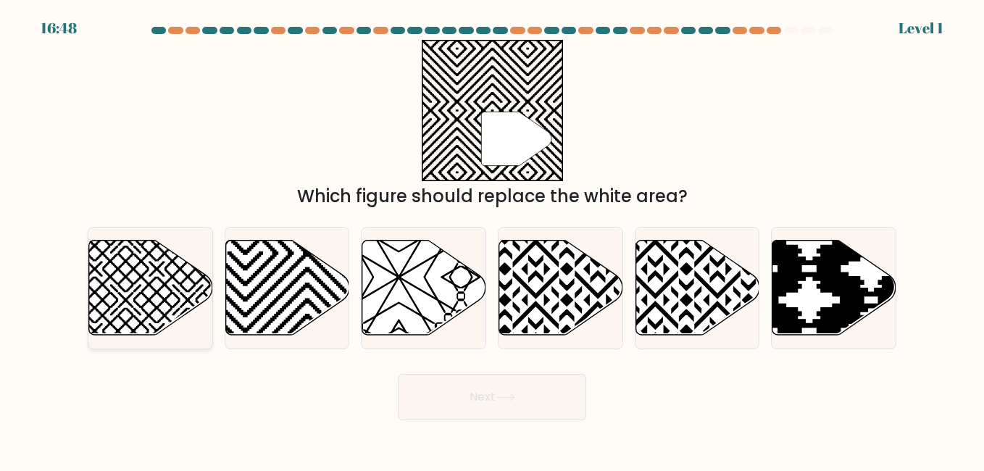
click at [153, 282] on icon at bounding box center [188, 237] width 249 height 249
click at [492, 239] on input "a." at bounding box center [492, 238] width 1 height 4
radio input "true"
drag, startPoint x: 474, startPoint y: 423, endPoint x: 473, endPoint y: 414, distance: 8.7
click at [474, 422] on body "16:47 Level 1" at bounding box center [492, 235] width 984 height 471
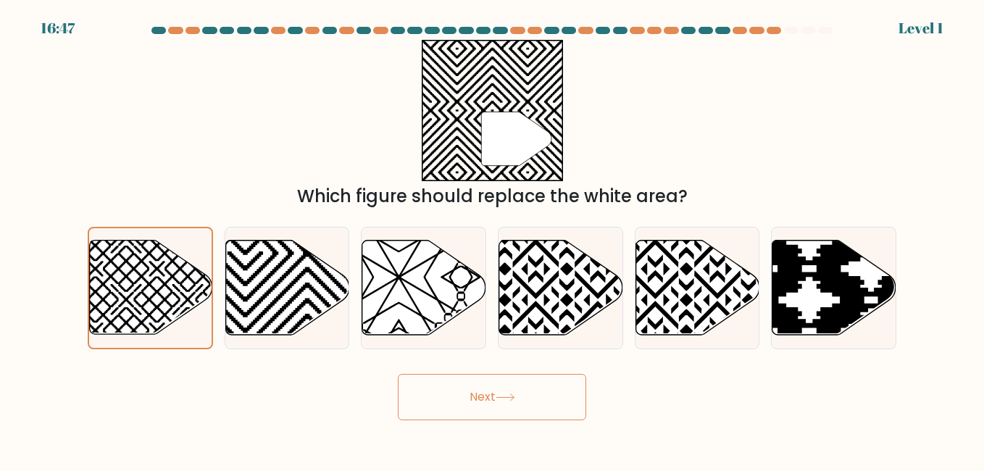
click at [476, 402] on button "Next" at bounding box center [492, 397] width 188 height 46
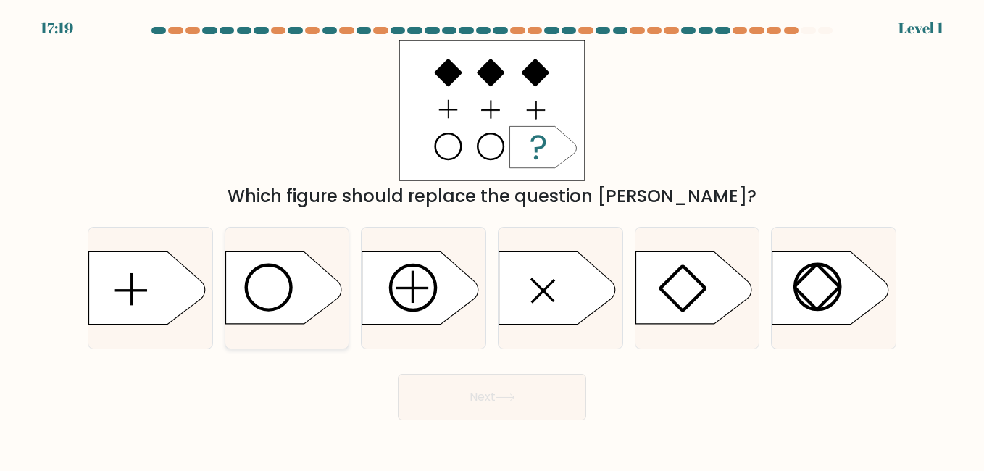
click at [276, 284] on icon at bounding box center [283, 288] width 116 height 72
click at [492, 239] on input "b." at bounding box center [492, 238] width 1 height 4
radio input "true"
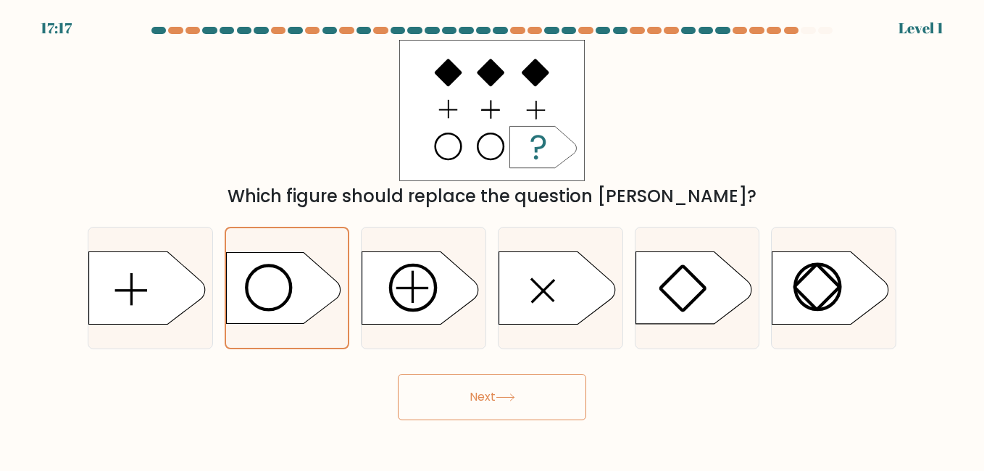
click at [511, 381] on button "Next" at bounding box center [492, 397] width 188 height 46
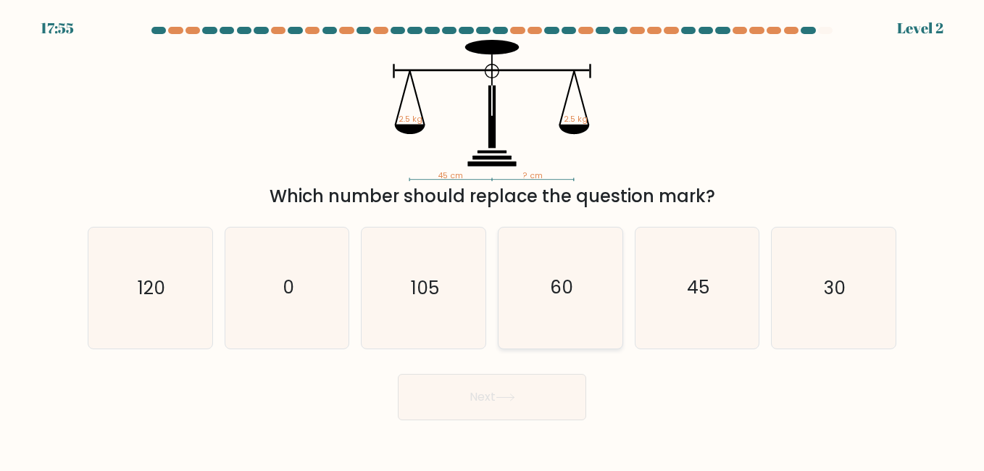
click at [530, 311] on icon "60" at bounding box center [560, 288] width 120 height 120
click at [493, 239] on input "d. 60" at bounding box center [492, 238] width 1 height 4
radio input "true"
click at [515, 377] on button "Next" at bounding box center [492, 397] width 188 height 46
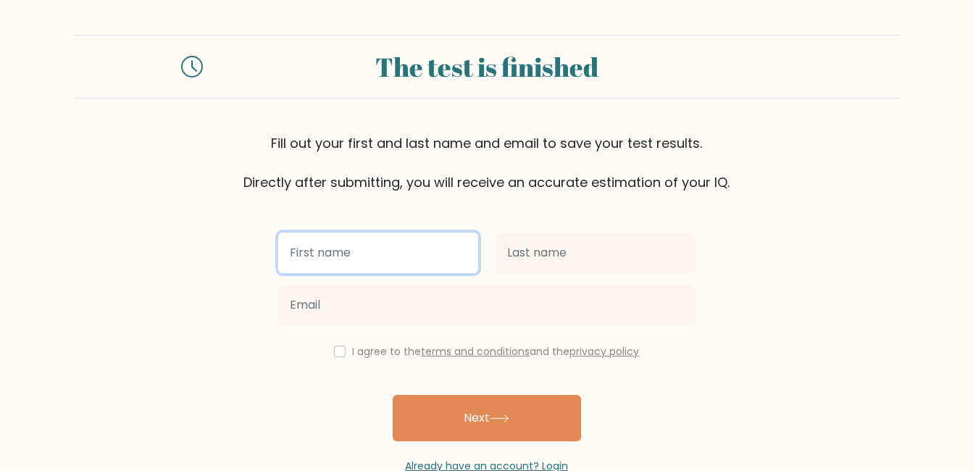
click at [330, 244] on input "text" at bounding box center [378, 253] width 200 height 41
paste input "ELIZABETH"
type input "ELIZABETH"
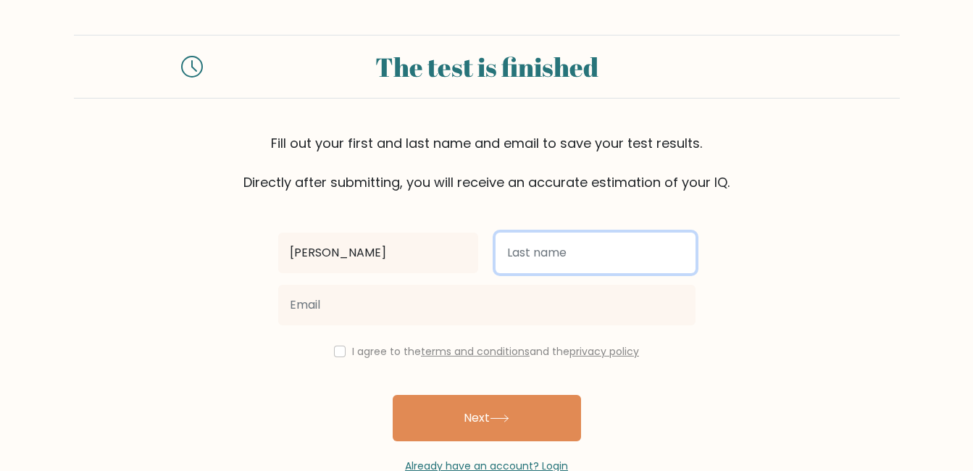
click at [582, 262] on input "text" at bounding box center [596, 253] width 200 height 41
paste input "TUMANDA"
type input "TUMANDA"
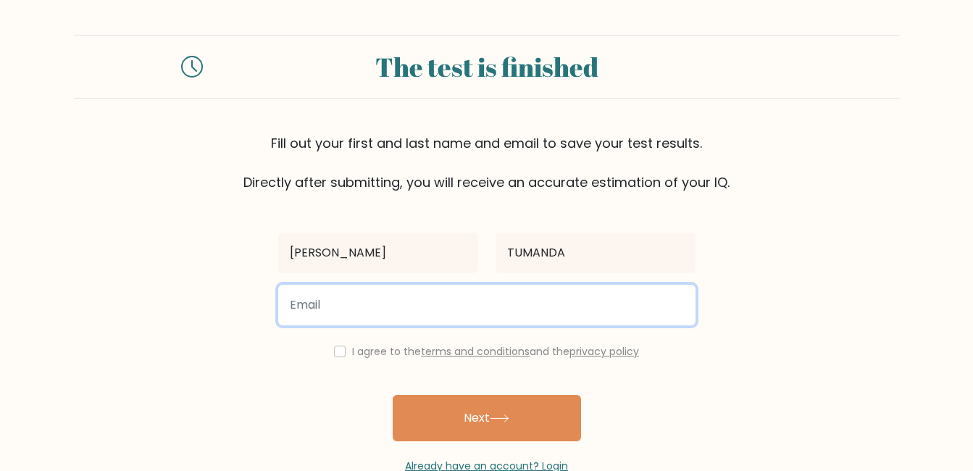
click at [455, 297] on input "email" at bounding box center [487, 305] width 418 height 41
paste input "elizabethtumanda19@gmail.com"
type input "elizabethtumanda19@gmail.com"
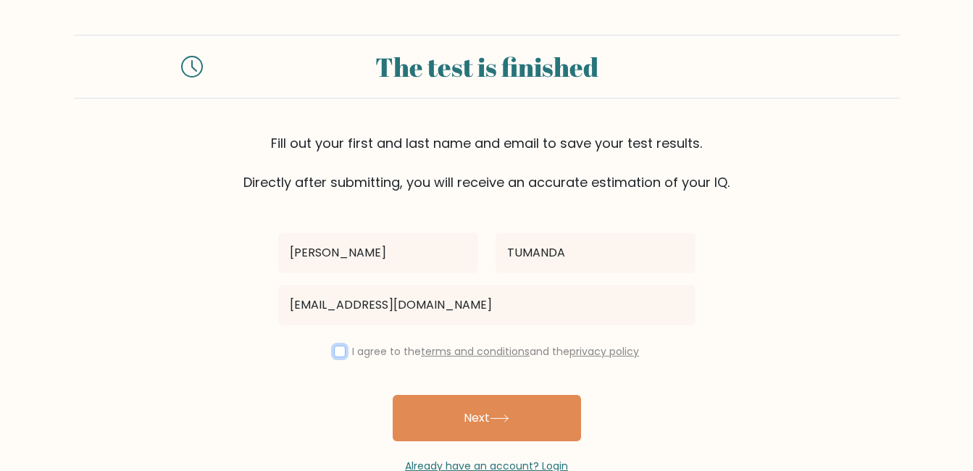
click at [341, 349] on input "checkbox" at bounding box center [340, 352] width 12 height 12
checkbox input "true"
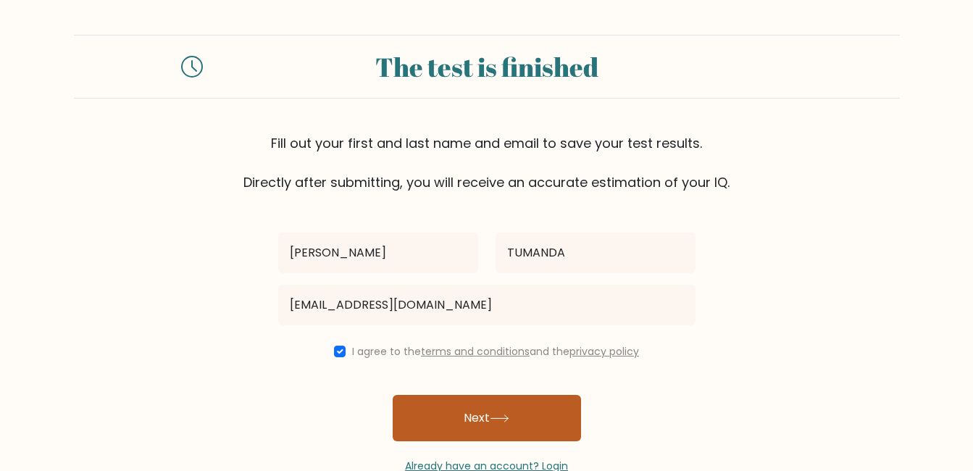
click at [464, 407] on button "Next" at bounding box center [487, 418] width 188 height 46
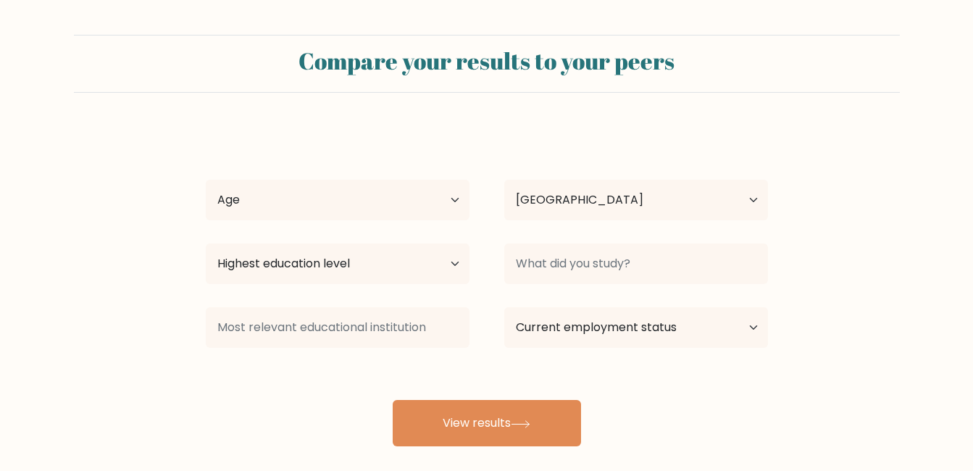
select select "PH"
click at [355, 208] on select "Age Under 18 years old 18-24 years old 25-34 years old 35-44 years old 45-54 ye…" at bounding box center [338, 200] width 264 height 41
select select "25_34"
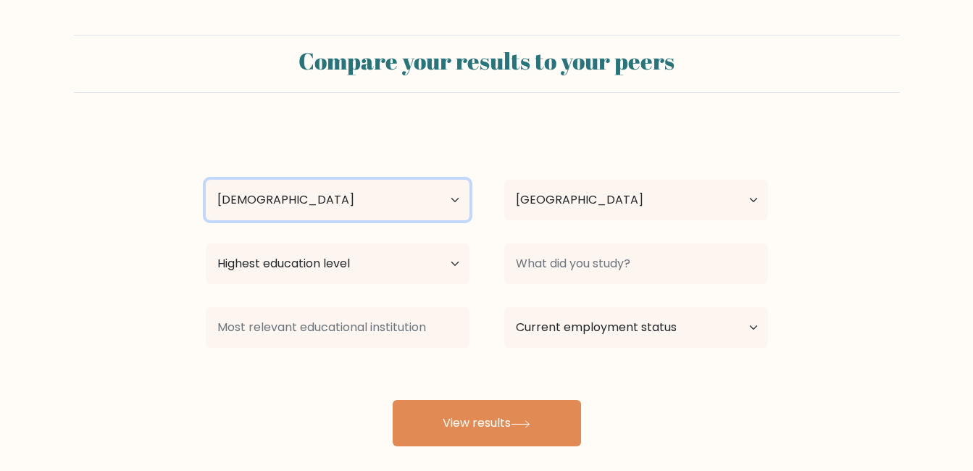
click at [206, 180] on select "Age Under 18 years old 18-24 years old 25-34 years old 35-44 years old 45-54 ye…" at bounding box center [338, 200] width 264 height 41
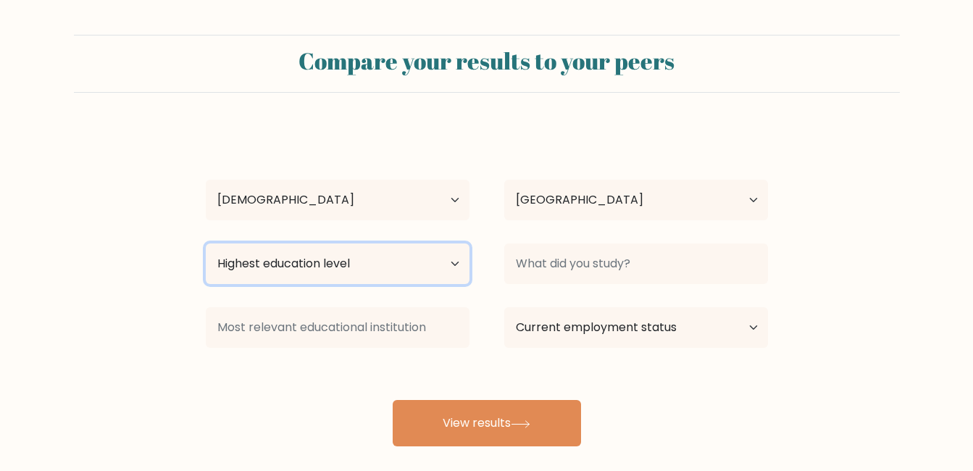
click at [386, 264] on select "Highest education level No schooling Primary Lower Secondary Upper Secondary Oc…" at bounding box center [338, 264] width 264 height 41
select select "bachelors_degree"
click at [206, 244] on select "Highest education level No schooling Primary Lower Secondary Upper Secondary Oc…" at bounding box center [338, 264] width 264 height 41
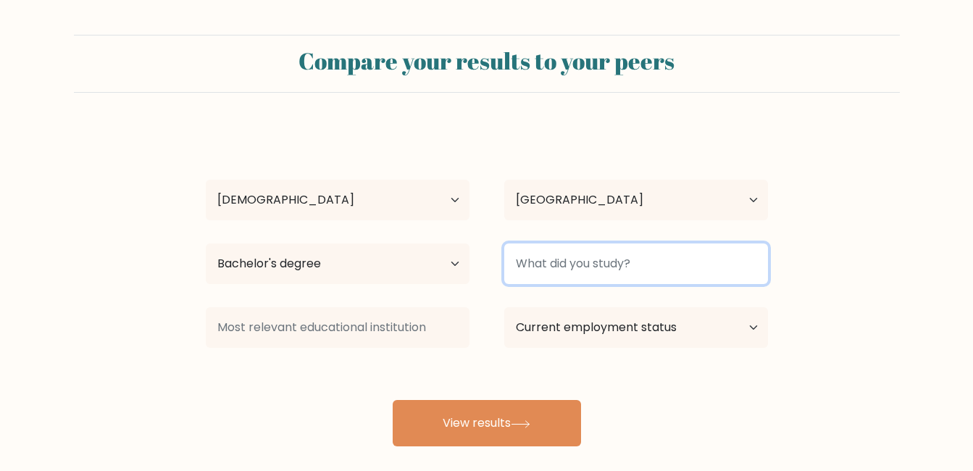
click at [606, 257] on input at bounding box center [636, 264] width 264 height 41
paste input "BACHELOR OF SCIENCE IN INFORMATION TECHNOLOGY"
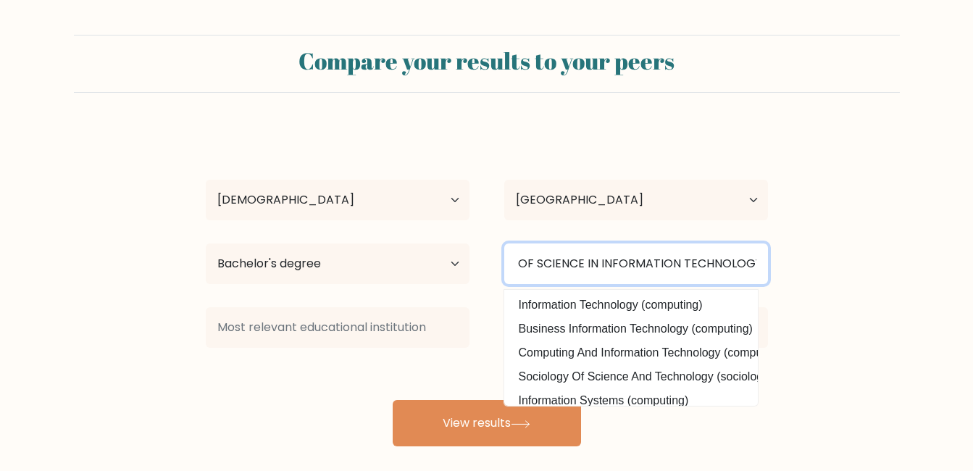
type input "BACHELOR OF SCIENCE IN INFORMATION TECHNOLOGY"
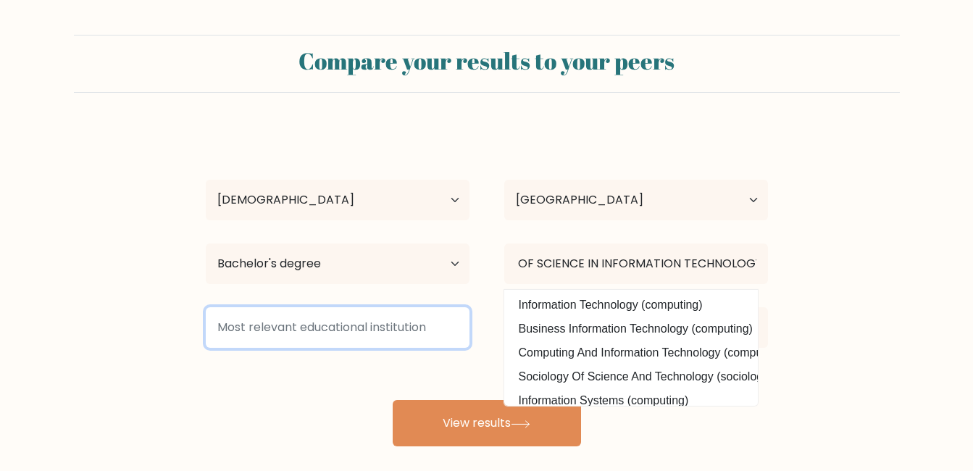
scroll to position [0, 0]
click at [313, 321] on input at bounding box center [338, 327] width 264 height 41
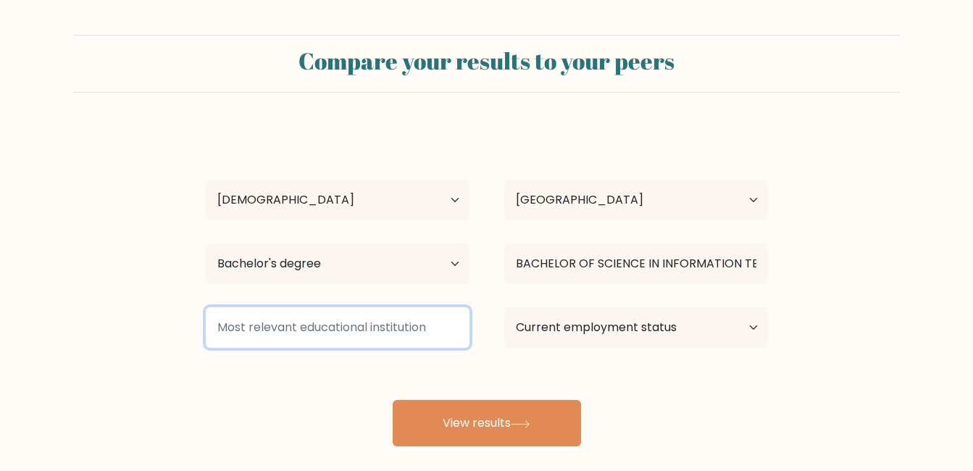
paste input "GOLDENSTATE COLLEGE"
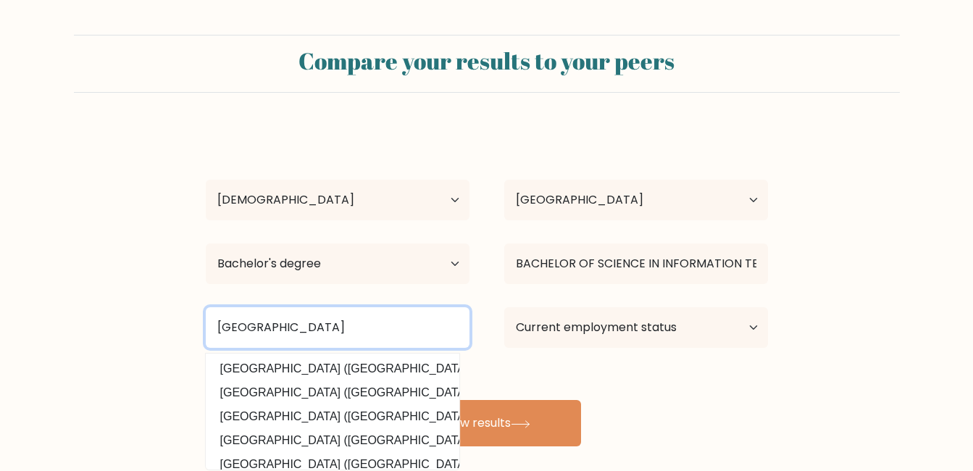
type input "GOLDENSTATE COLLEGE"
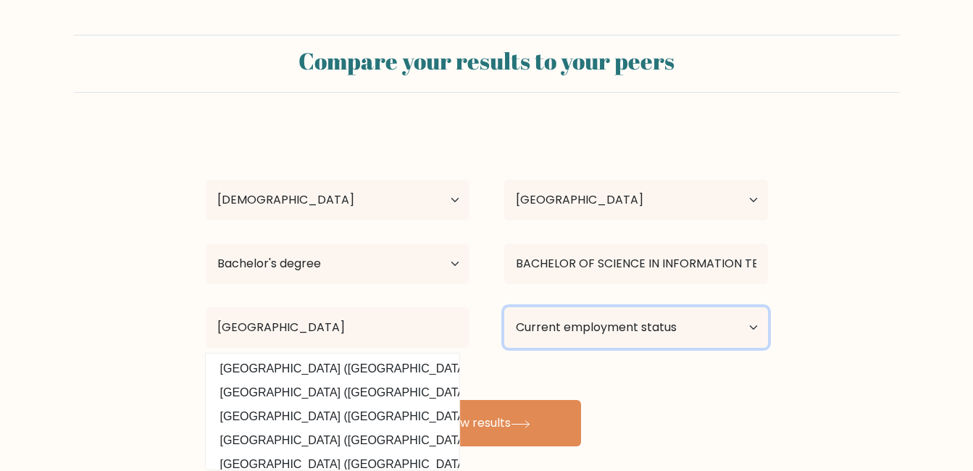
click at [608, 336] on select "Current employment status Employed Student Retired Other / prefer not to answer" at bounding box center [636, 327] width 264 height 41
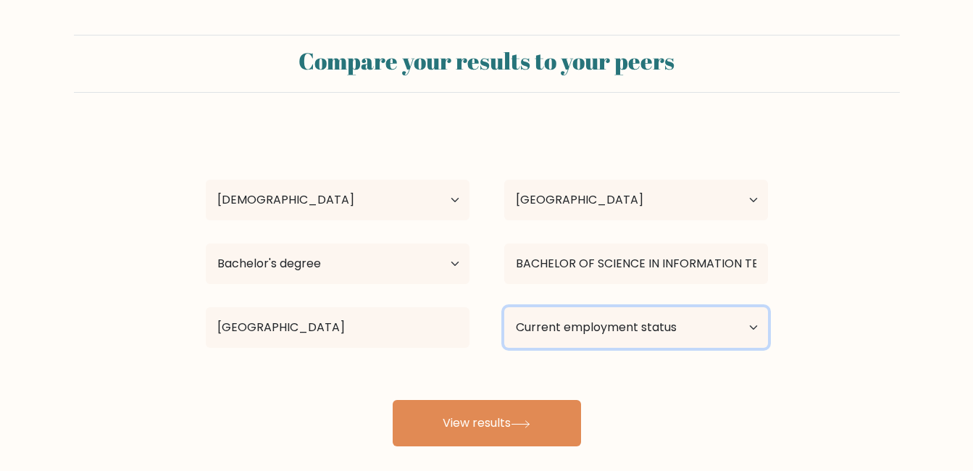
drag, startPoint x: 622, startPoint y: 326, endPoint x: 623, endPoint y: 350, distance: 24.0
click at [622, 326] on select "Current employment status Employed Student Retired Other / prefer not to answer" at bounding box center [636, 327] width 264 height 41
select select "other"
click at [504, 307] on select "Current employment status Employed Student Retired Other / prefer not to answer" at bounding box center [636, 327] width 264 height 41
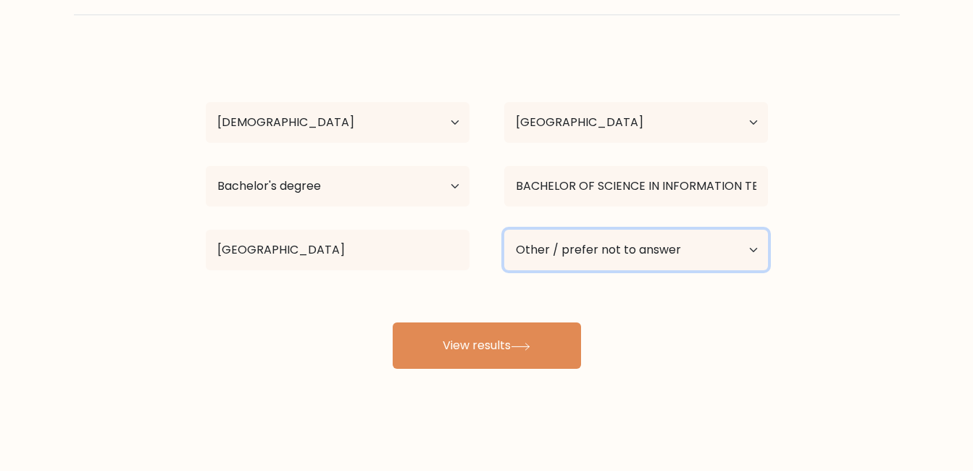
scroll to position [78, 0]
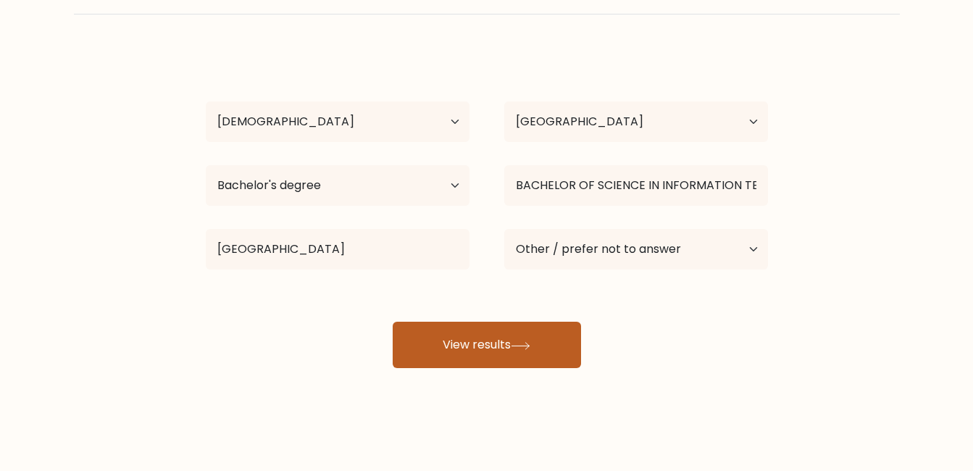
click at [498, 344] on button "View results" at bounding box center [487, 345] width 188 height 46
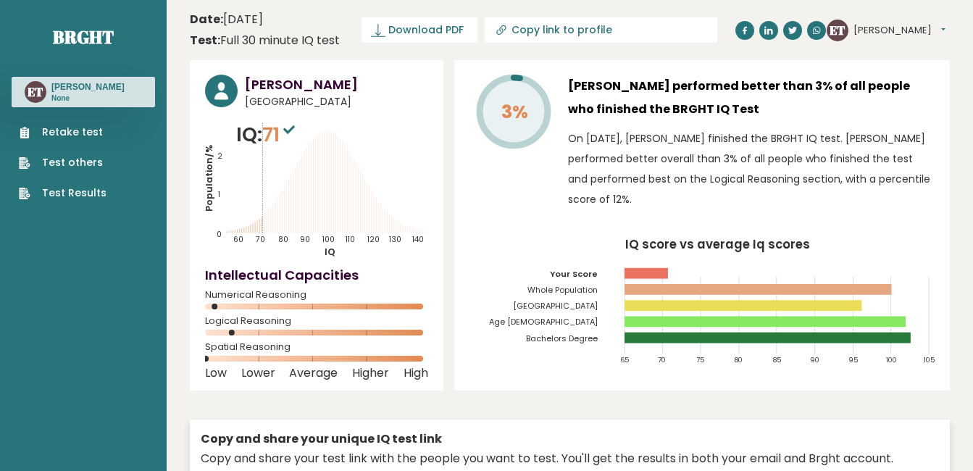
click at [459, 25] on span "Download PDF" at bounding box center [426, 29] width 75 height 15
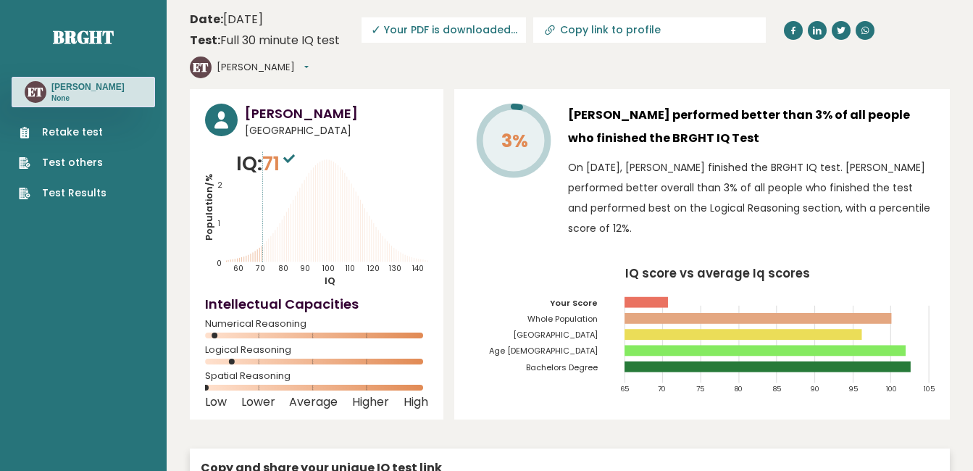
click at [425, 33] on span "✓ Your PDF is downloaded..." at bounding box center [444, 29] width 165 height 25
click at [476, 37] on span "✓ Your PDF is downloaded..." at bounding box center [444, 29] width 165 height 25
